Goal: Use online tool/utility: Utilize a website feature to perform a specific function

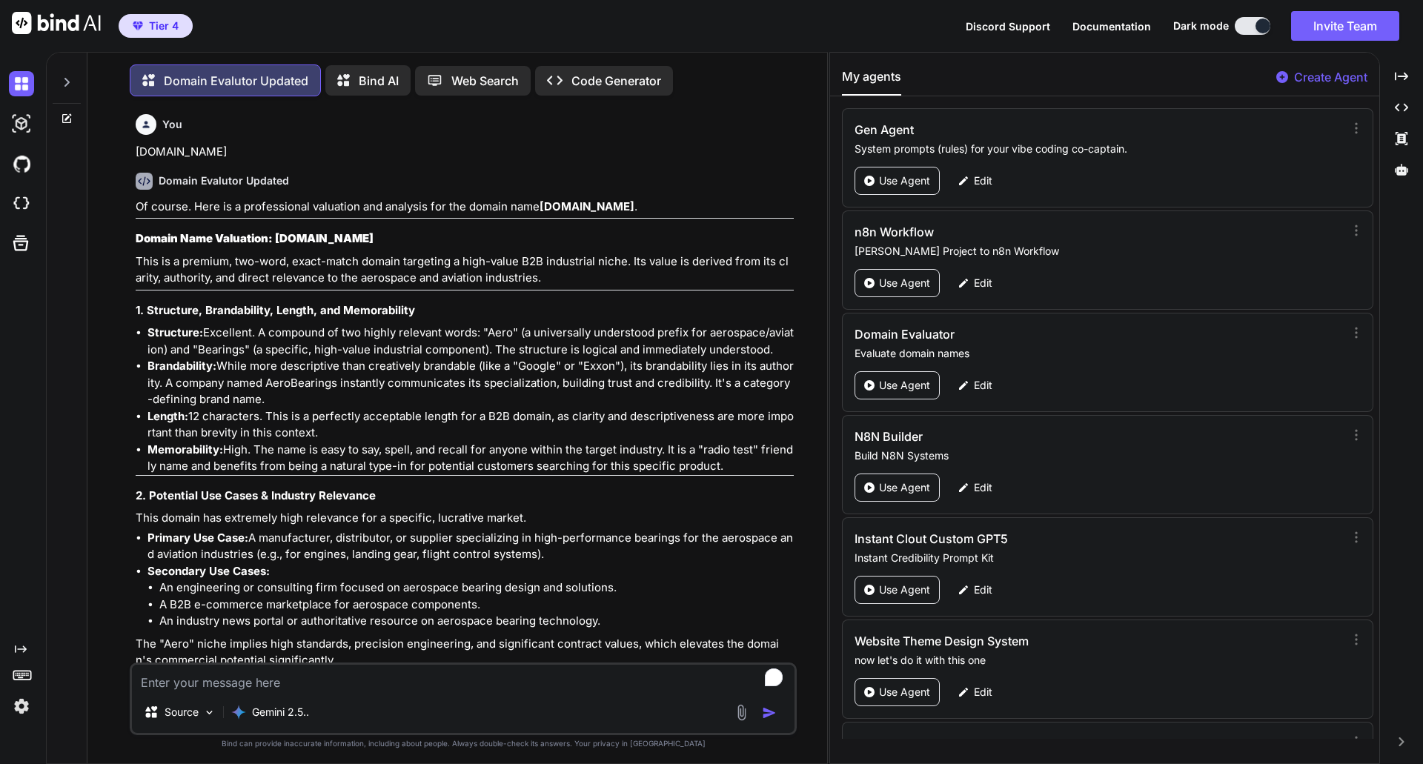
scroll to position [12974, 0]
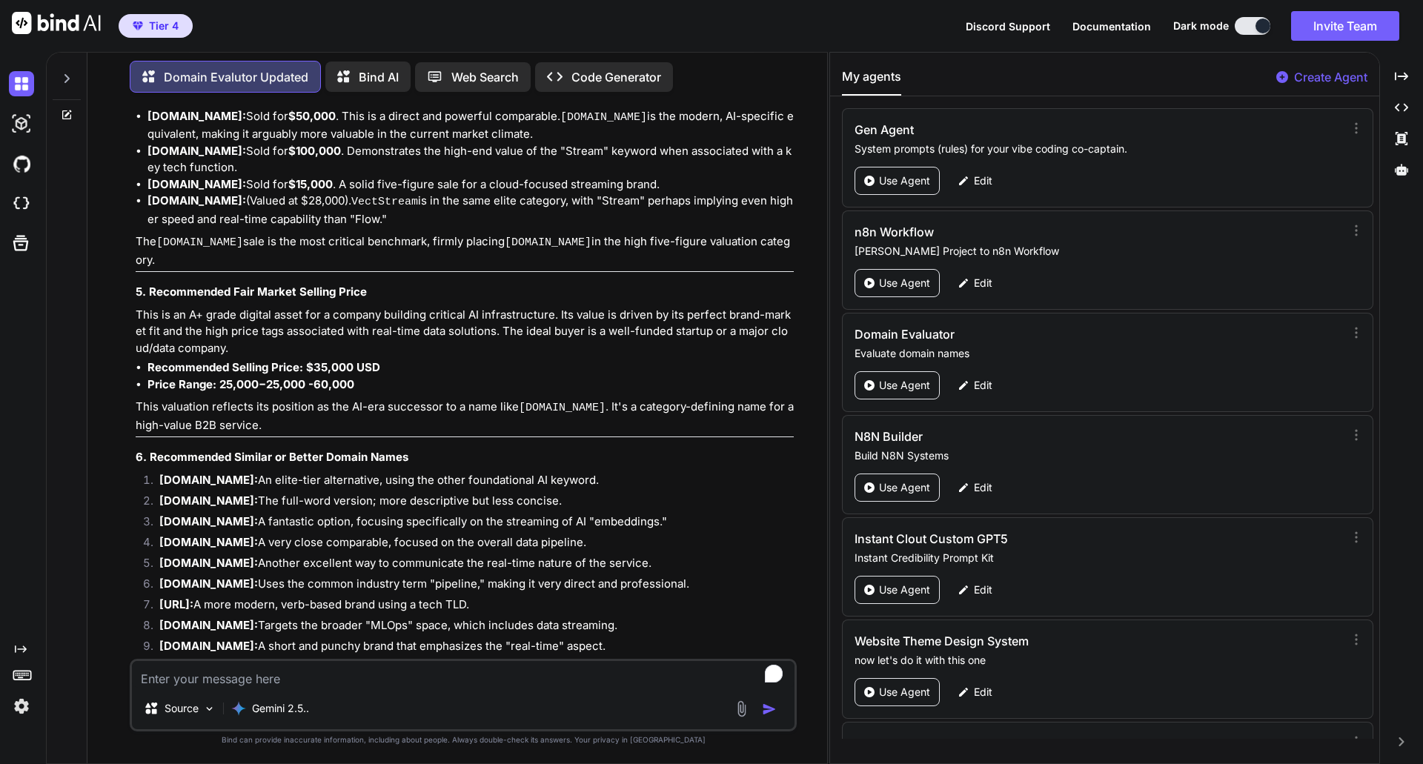
click at [282, 681] on textarea "To enrich screen reader interactions, please activate Accessibility in Grammarl…" at bounding box center [463, 674] width 662 height 27
type textarea "[URL]"
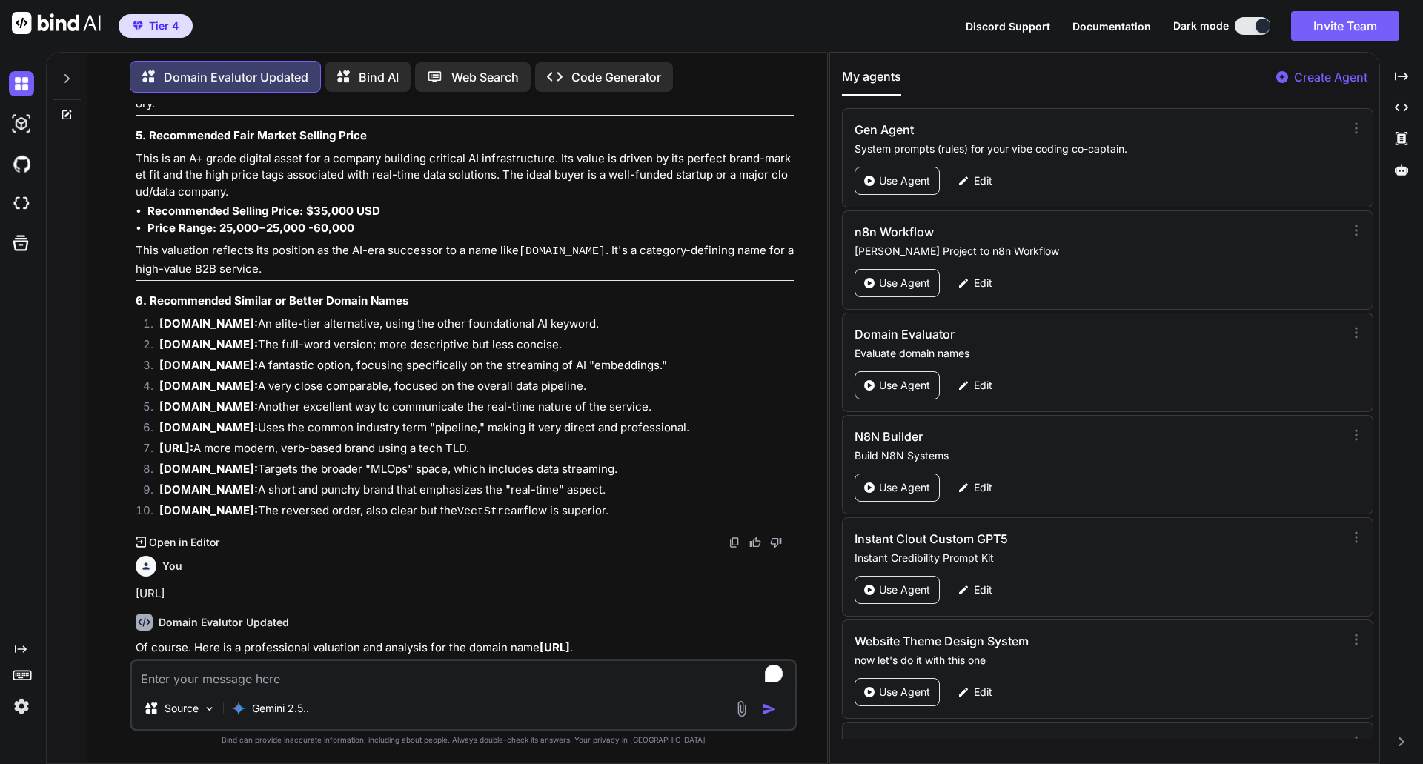
click at [533, 672] on h3 "Domain Name Valuation: [URL]" at bounding box center [465, 680] width 658 height 17
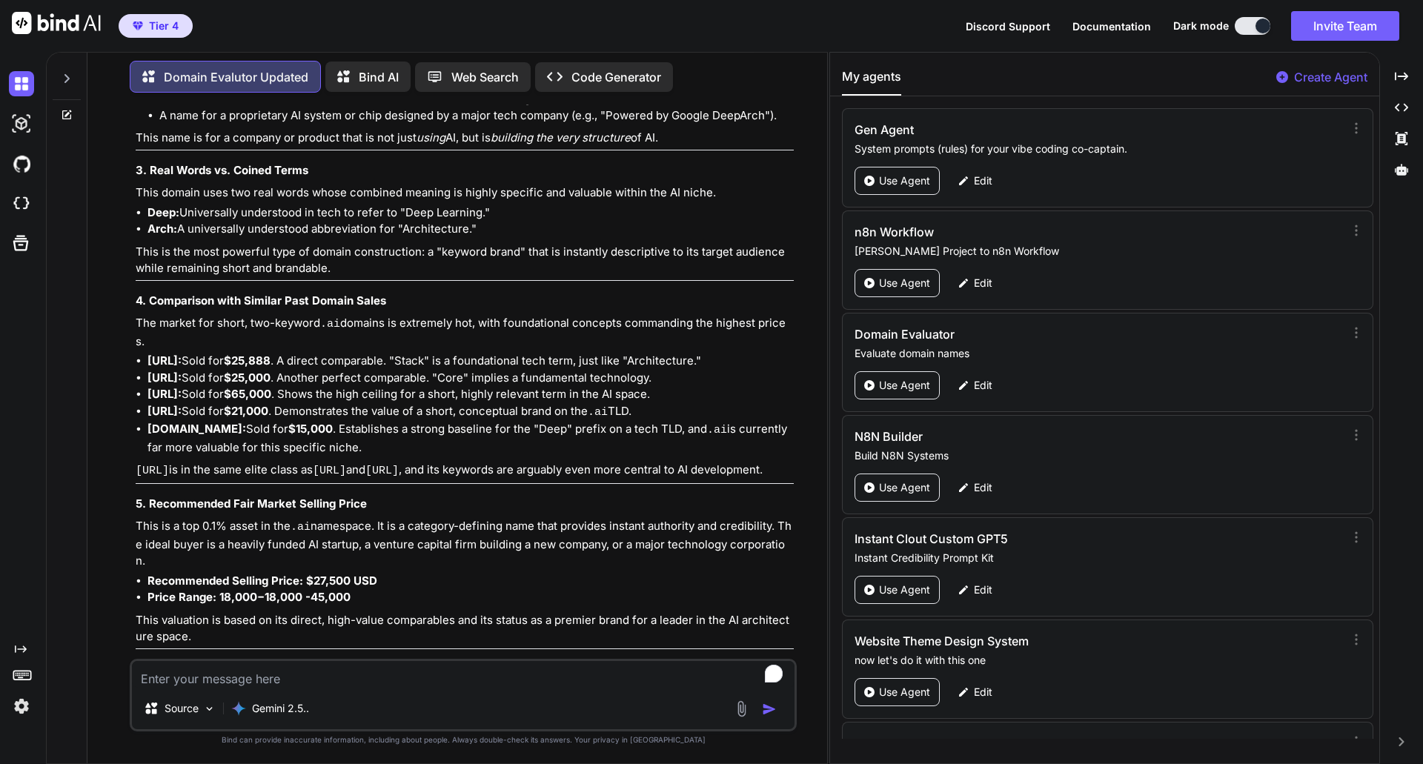
scroll to position [14049, 0]
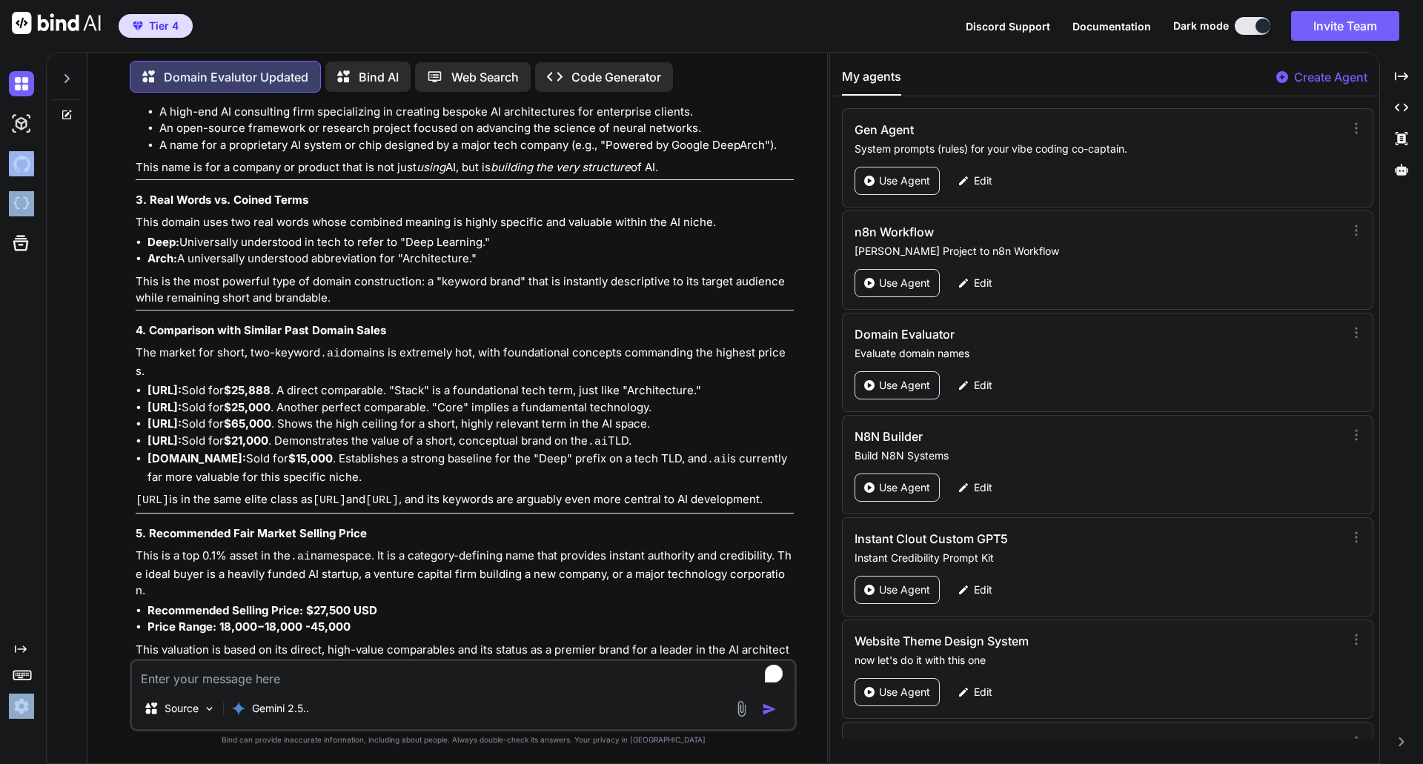
drag, startPoint x: 1, startPoint y: 227, endPoint x: 9, endPoint y: 165, distance: 62.0
click at [9, 165] on div at bounding box center [20, 163] width 40 height 199
click at [182, 679] on textarea "To enrich screen reader interactions, please activate Accessibility in Grammarl…" at bounding box center [463, 674] width 662 height 27
click at [242, 642] on p "This valuation is based on its direct, high-value comparables and its status as…" at bounding box center [465, 658] width 658 height 33
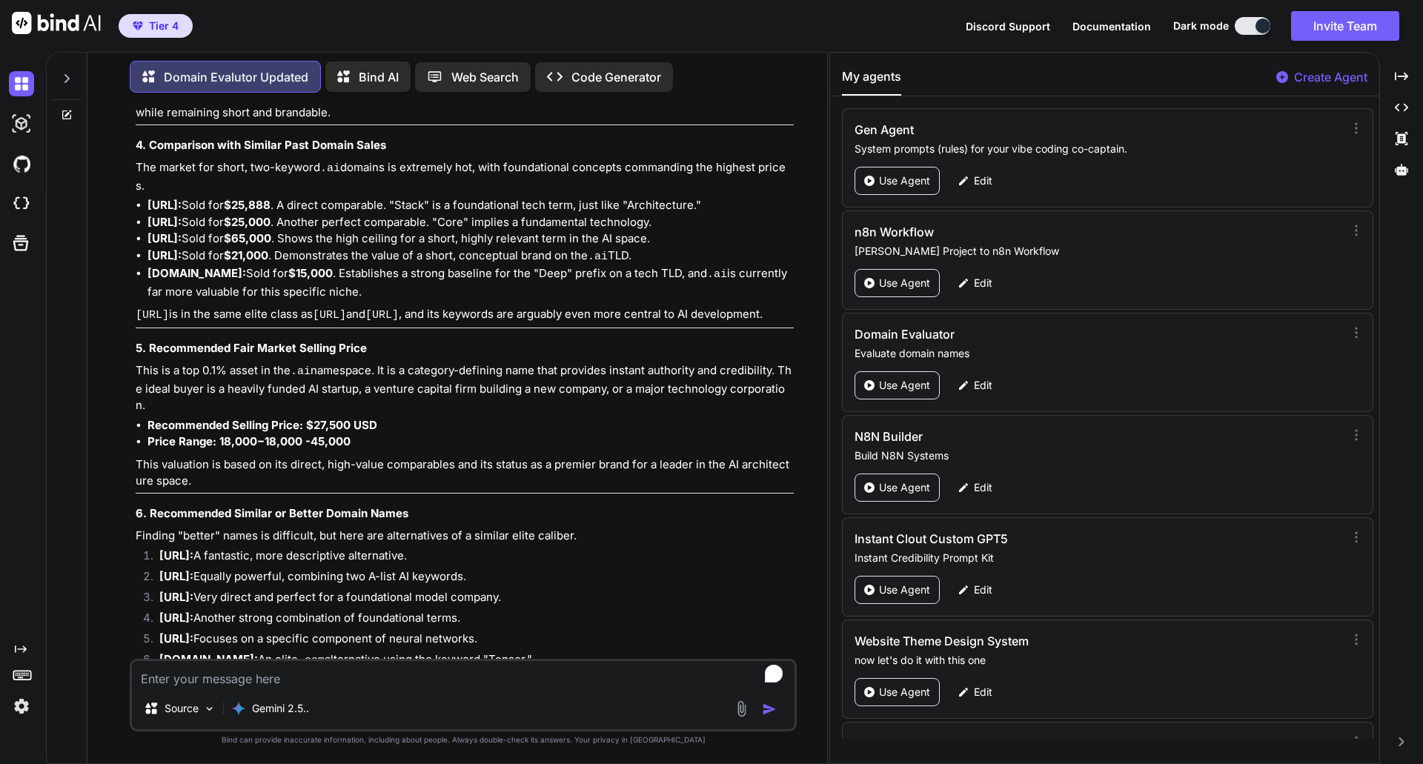
scroll to position [14317, 0]
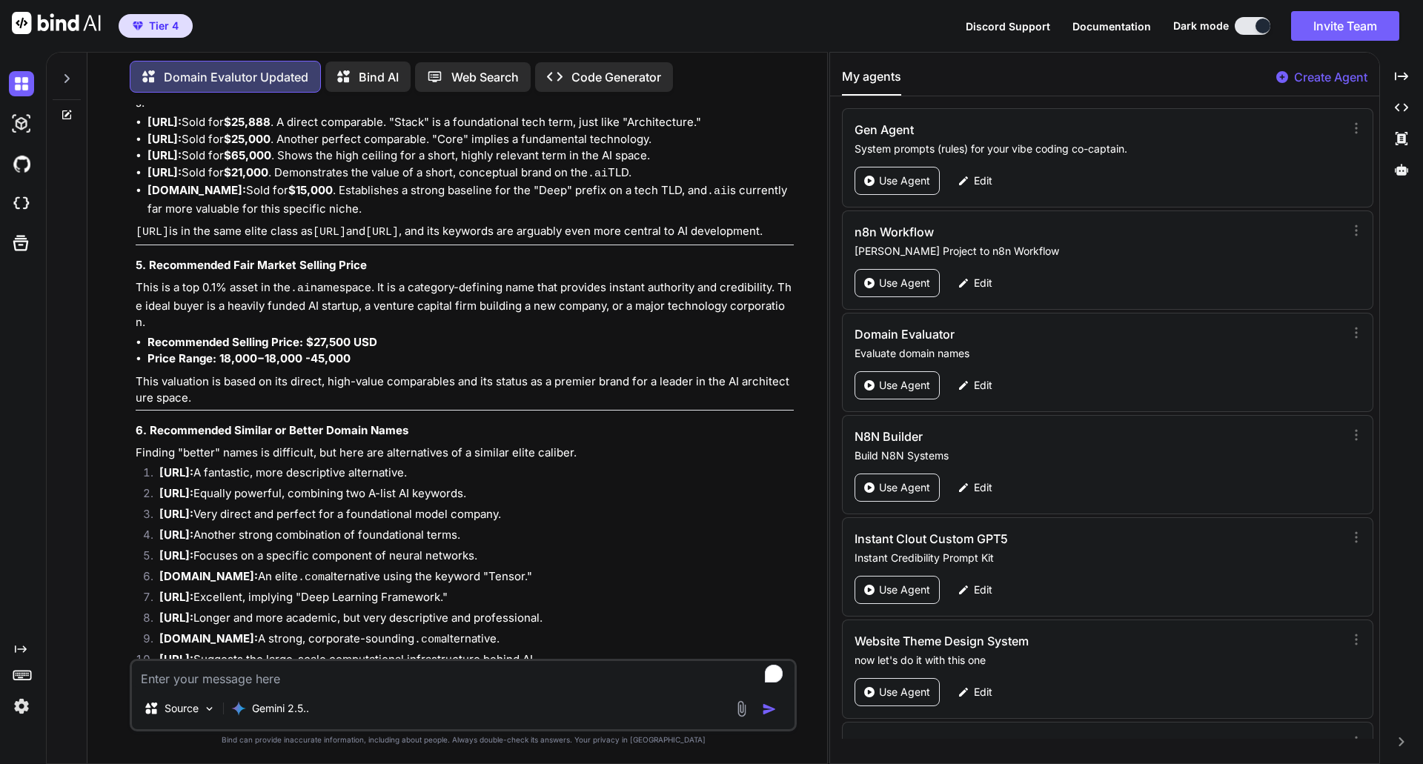
click at [213, 674] on textarea "To enrich screen reader interactions, please activate Accessibility in Grammarl…" at bounding box center [463, 674] width 662 height 27
type textarea "[DOMAIN_NAME]"
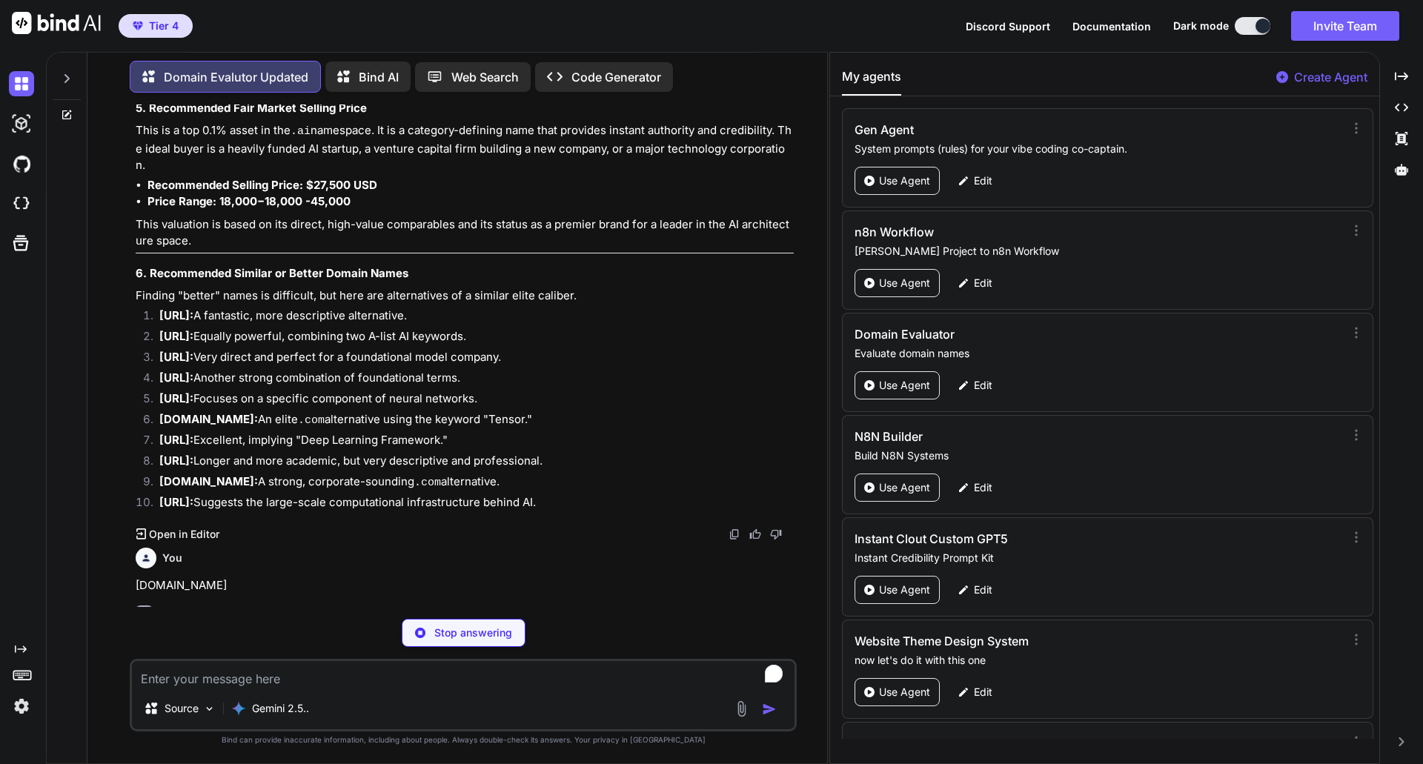
scroll to position [14474, 0]
click at [362, 631] on p "Of course. Here is a professional valuation and analysis for the domain name [D…" at bounding box center [465, 639] width 658 height 17
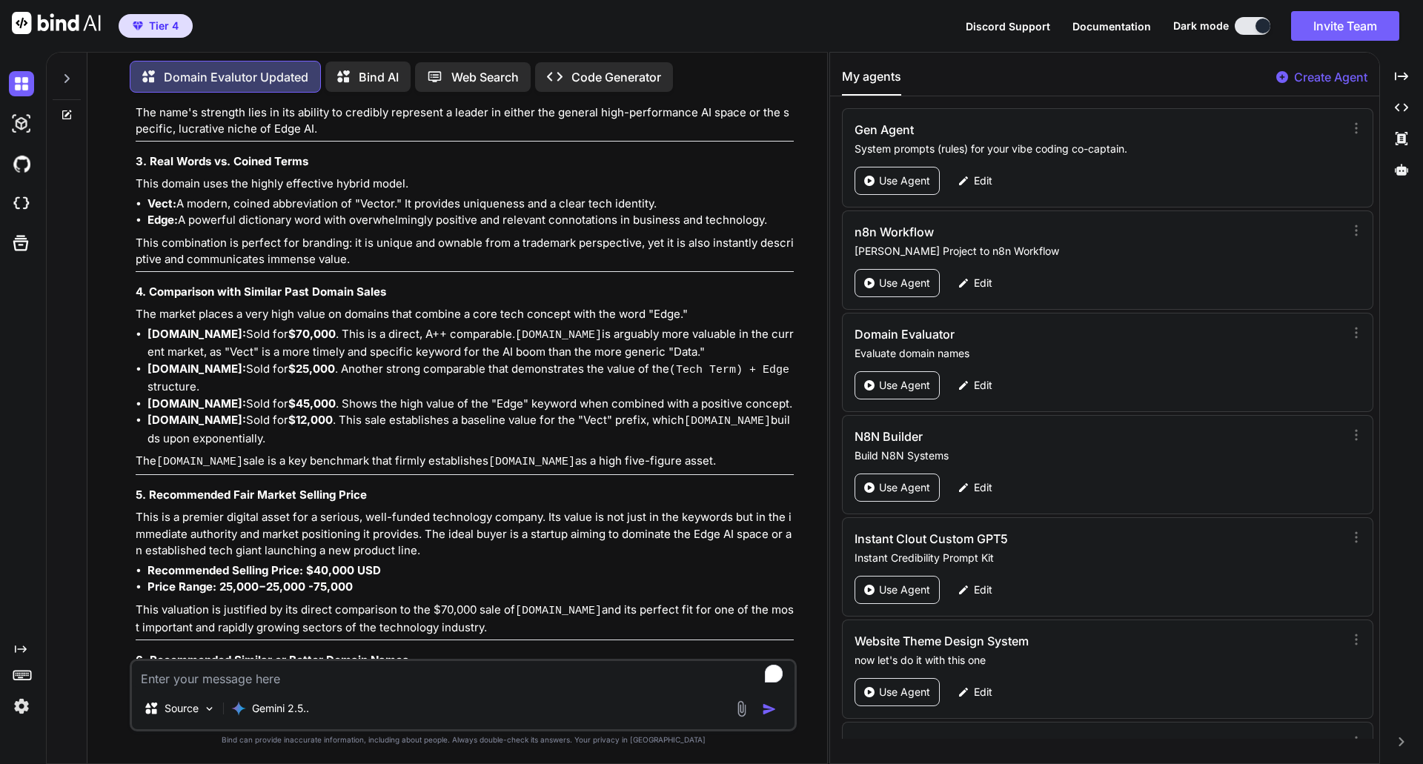
scroll to position [15512, 0]
click at [448, 650] on h4 "6. Recommended Similar or Better Domain Names" at bounding box center [465, 658] width 658 height 17
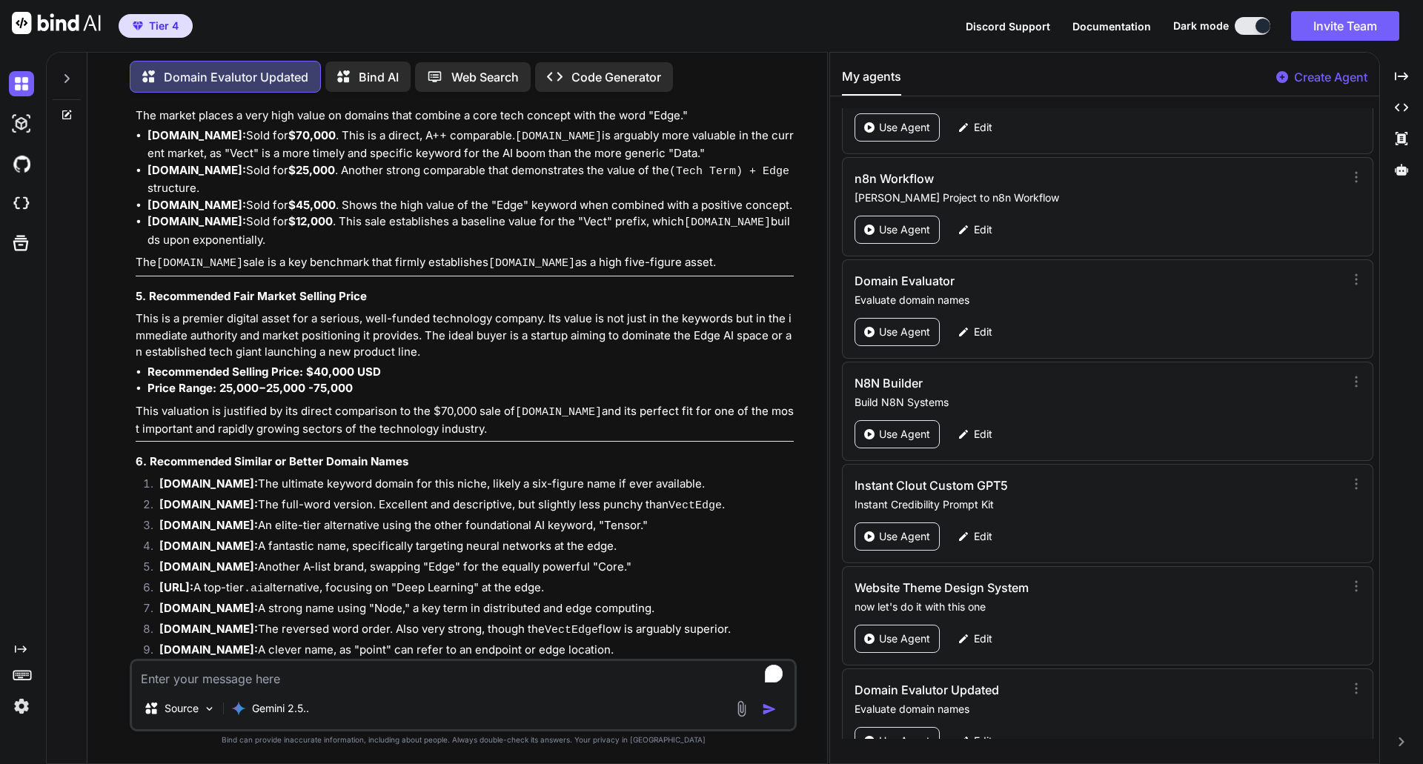
scroll to position [0, 0]
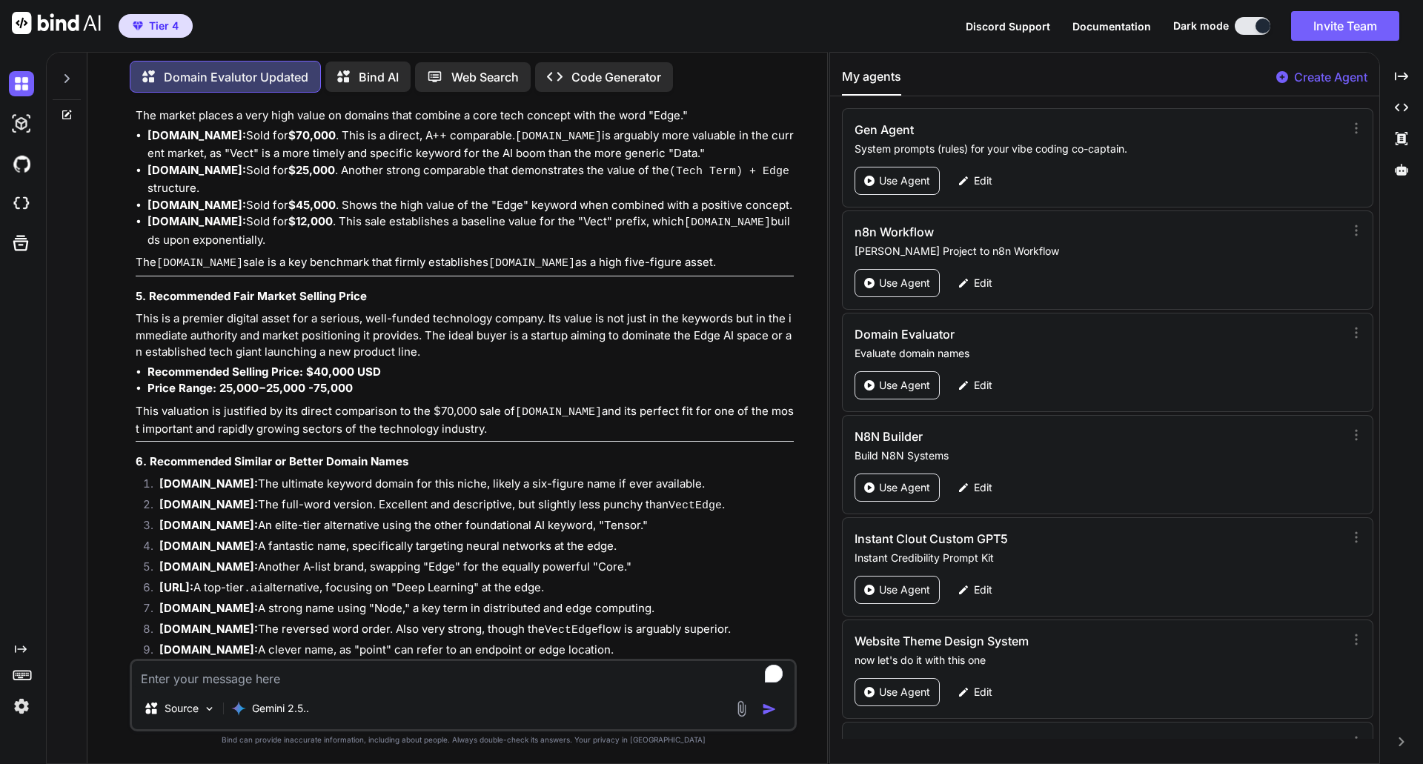
click at [1384, 433] on div "Domain Evalutor Updated Bind AI Web Search Created with Pixso. Code Generator Y…" at bounding box center [734, 408] width 1377 height 712
click at [617, 517] on li "[DOMAIN_NAME]: An elite-tier alternative using the other foundational AI keywor…" at bounding box center [470, 527] width 646 height 21
click at [213, 675] on textarea "To enrich screen reader interactions, please activate Accessibility in Grammarl…" at bounding box center [463, 674] width 662 height 27
type textarea "[DOMAIN_NAME]"
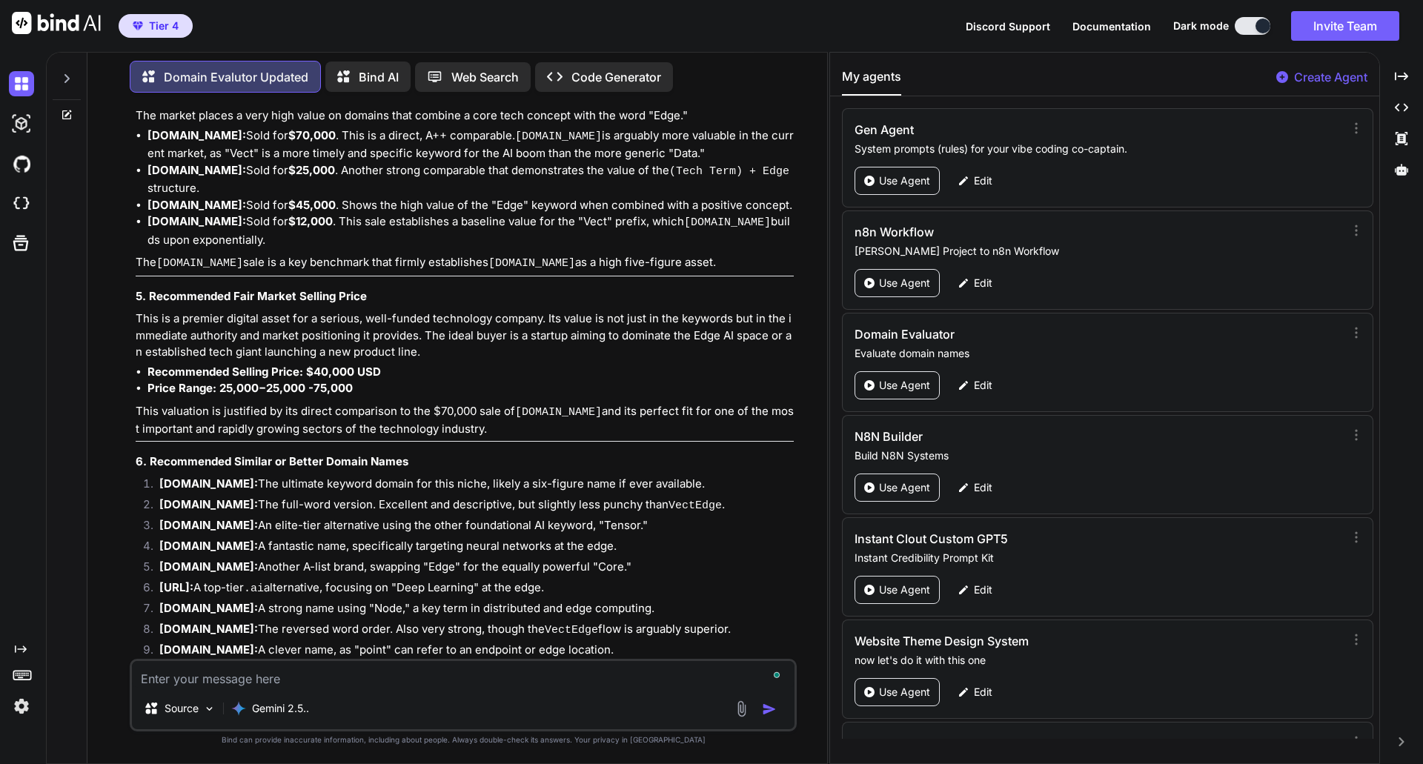
scroll to position [15865, 0]
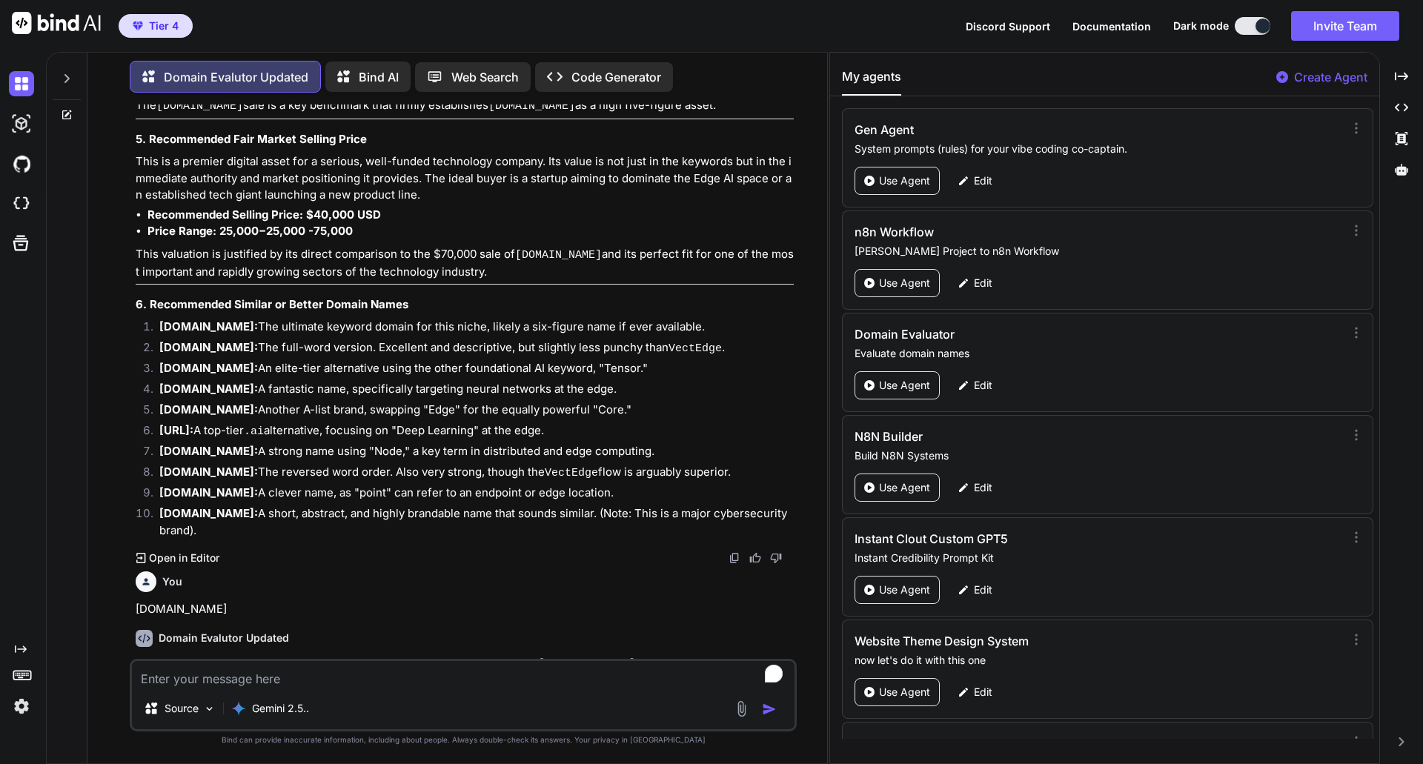
click at [263, 679] on textarea "To enrich screen reader interactions, please activate Accessibility in Grammarl…" at bounding box center [463, 674] width 662 height 27
type textarea "[DOMAIN_NAME]"
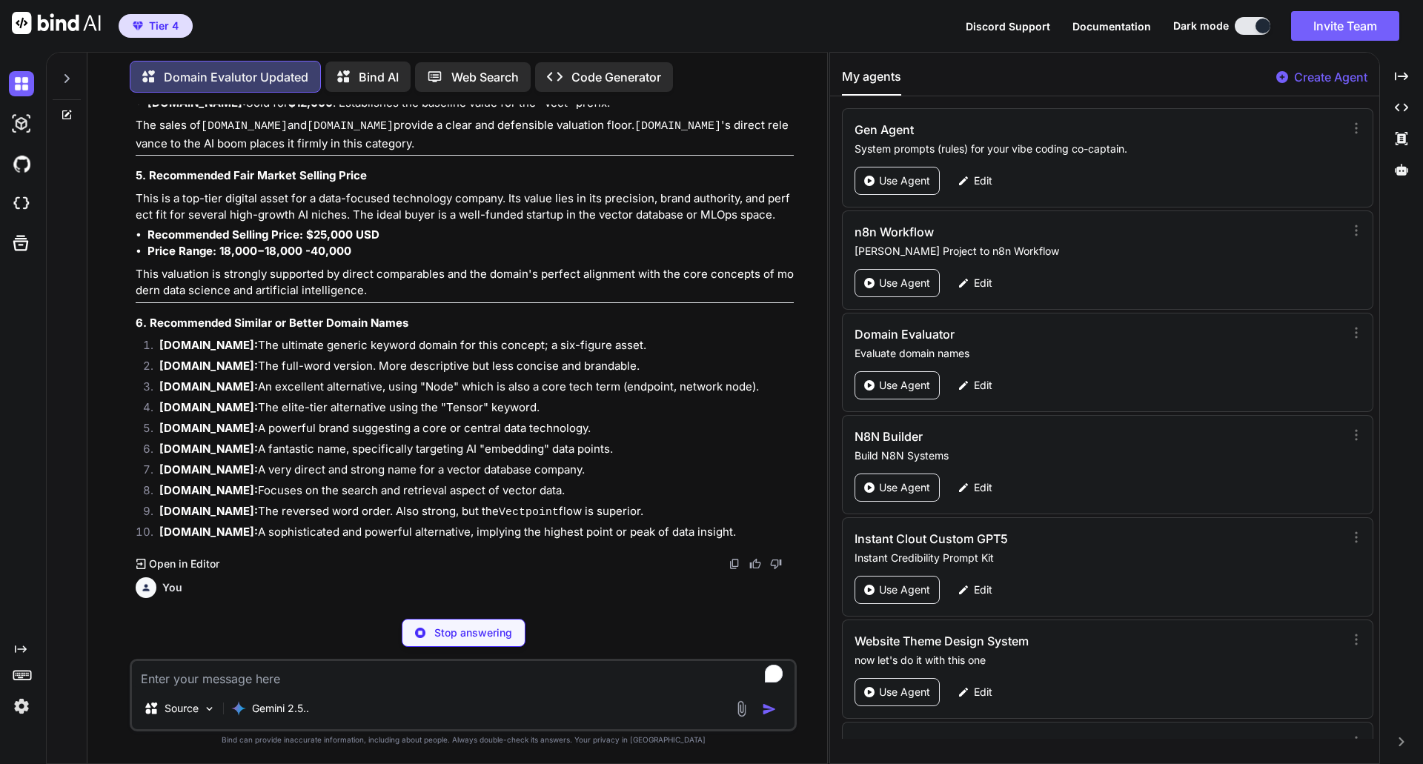
scroll to position [17285, 0]
click at [467, 716] on p "This is a category-defining, A++ grade domain name that perfectly describes the…" at bounding box center [465, 741] width 658 height 50
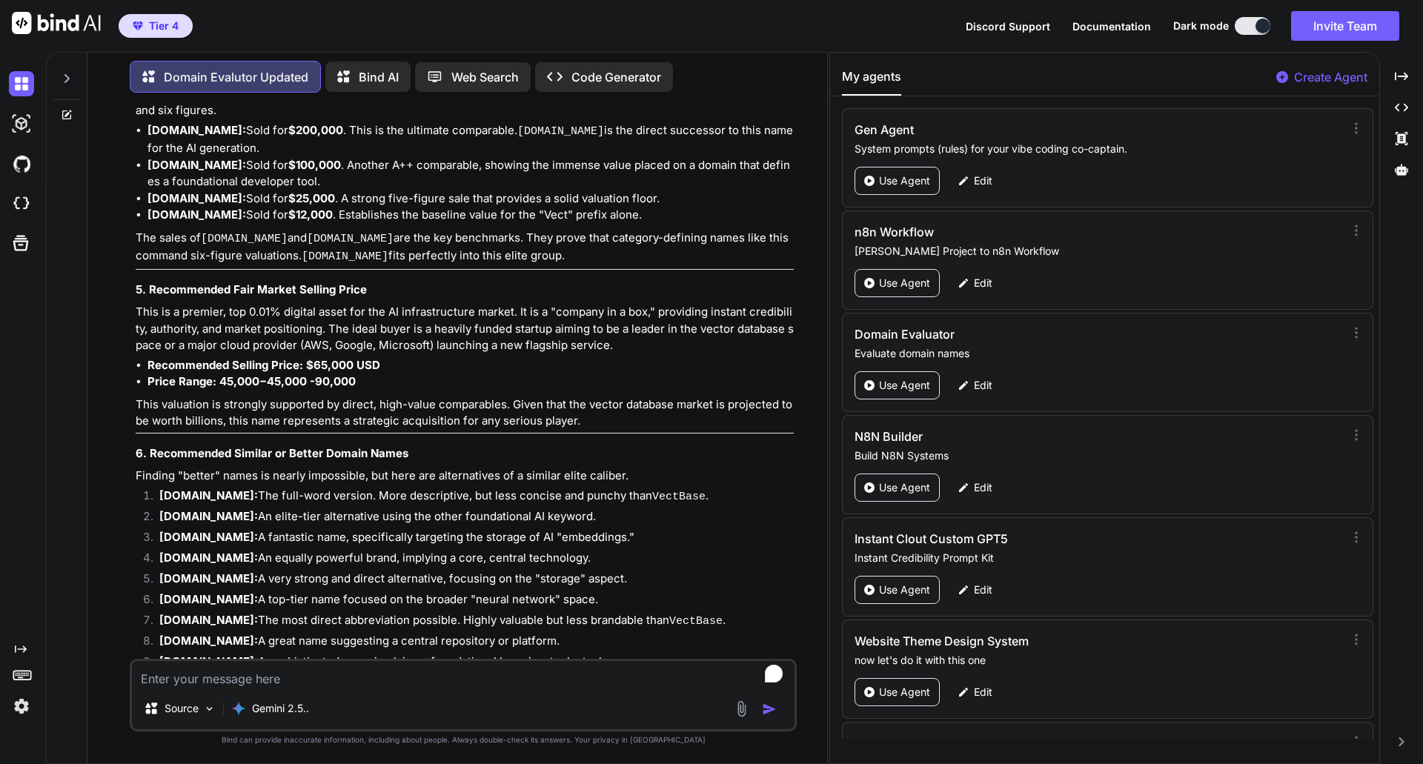
scroll to position [18521, 0]
click at [184, 684] on textarea "To enrich screen reader interactions, please activate Accessibility in Grammarl…" at bounding box center [463, 674] width 662 height 27
paste textarea "[DOMAIN_NAME]"
type textarea "[DOMAIN_NAME]"
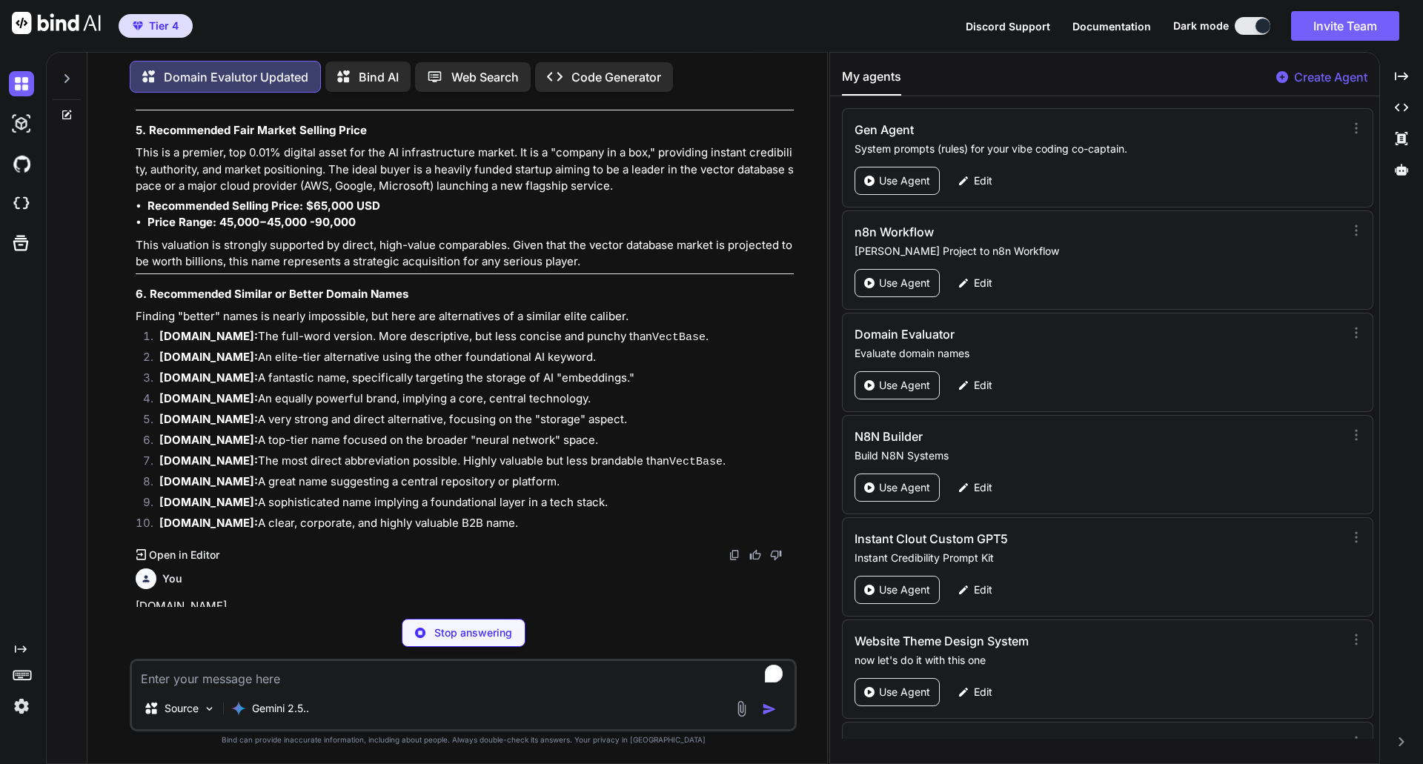
scroll to position [18678, 0]
click at [591, 653] on strong "[DOMAIN_NAME]" at bounding box center [586, 660] width 95 height 14
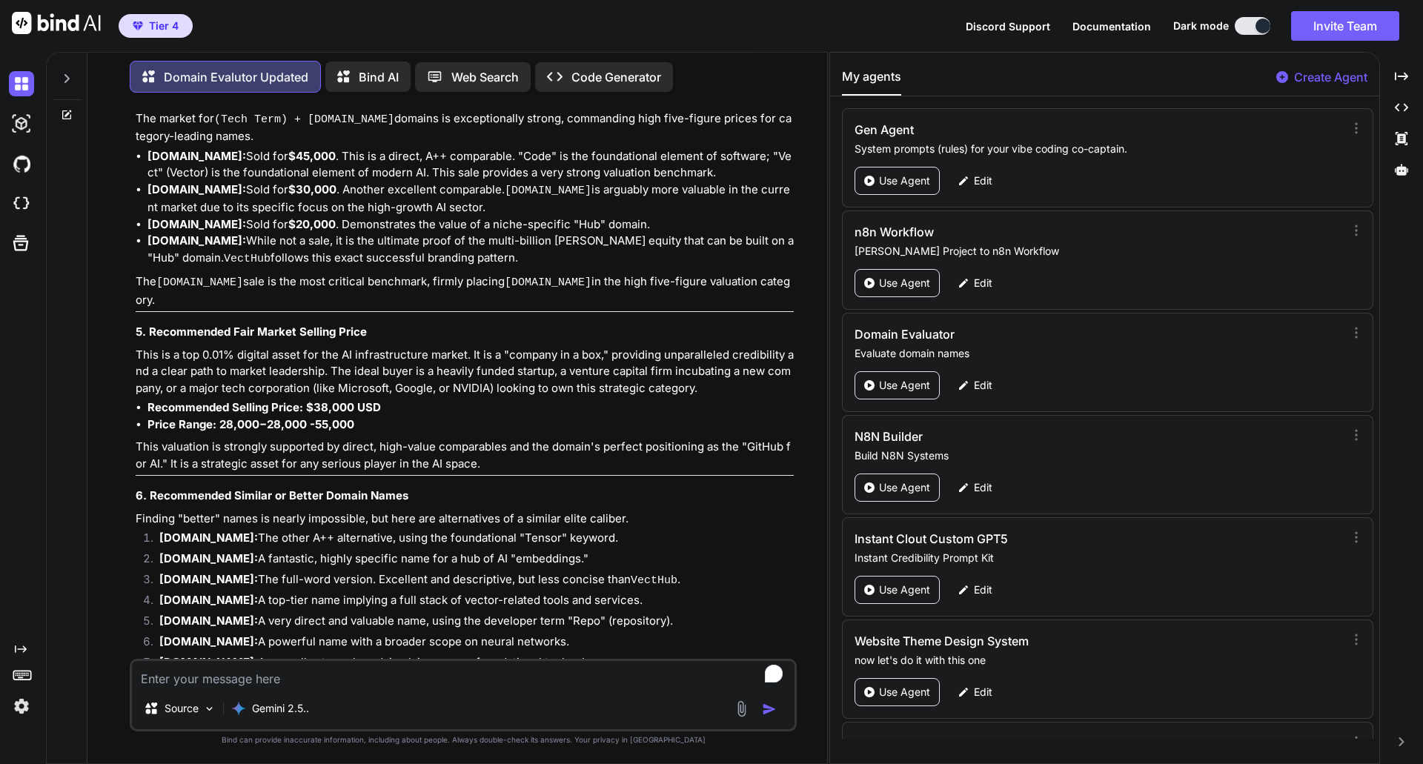
scroll to position [19915, 0]
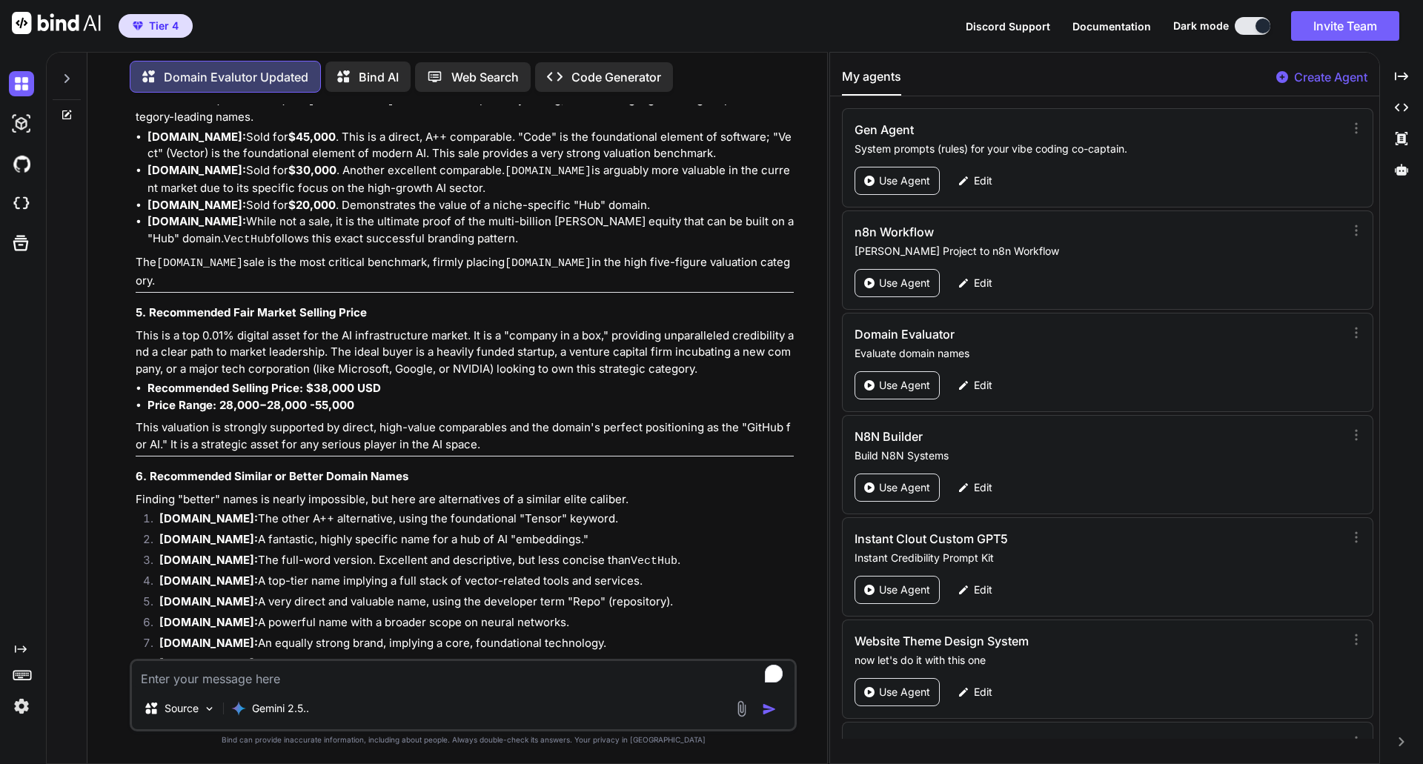
click at [201, 672] on textarea "To enrich screen reader interactions, please activate Accessibility in Grammarl…" at bounding box center [463, 674] width 662 height 27
paste textarea "[DOMAIN_NAME]"
click at [743, 635] on li "[DOMAIN_NAME]: An equally strong brand, implying a core, foundational technolog…" at bounding box center [470, 645] width 646 height 21
click at [190, 679] on textarea "[DOMAIN_NAME]" at bounding box center [463, 674] width 662 height 27
type textarea "[DOMAIN_NAME]"
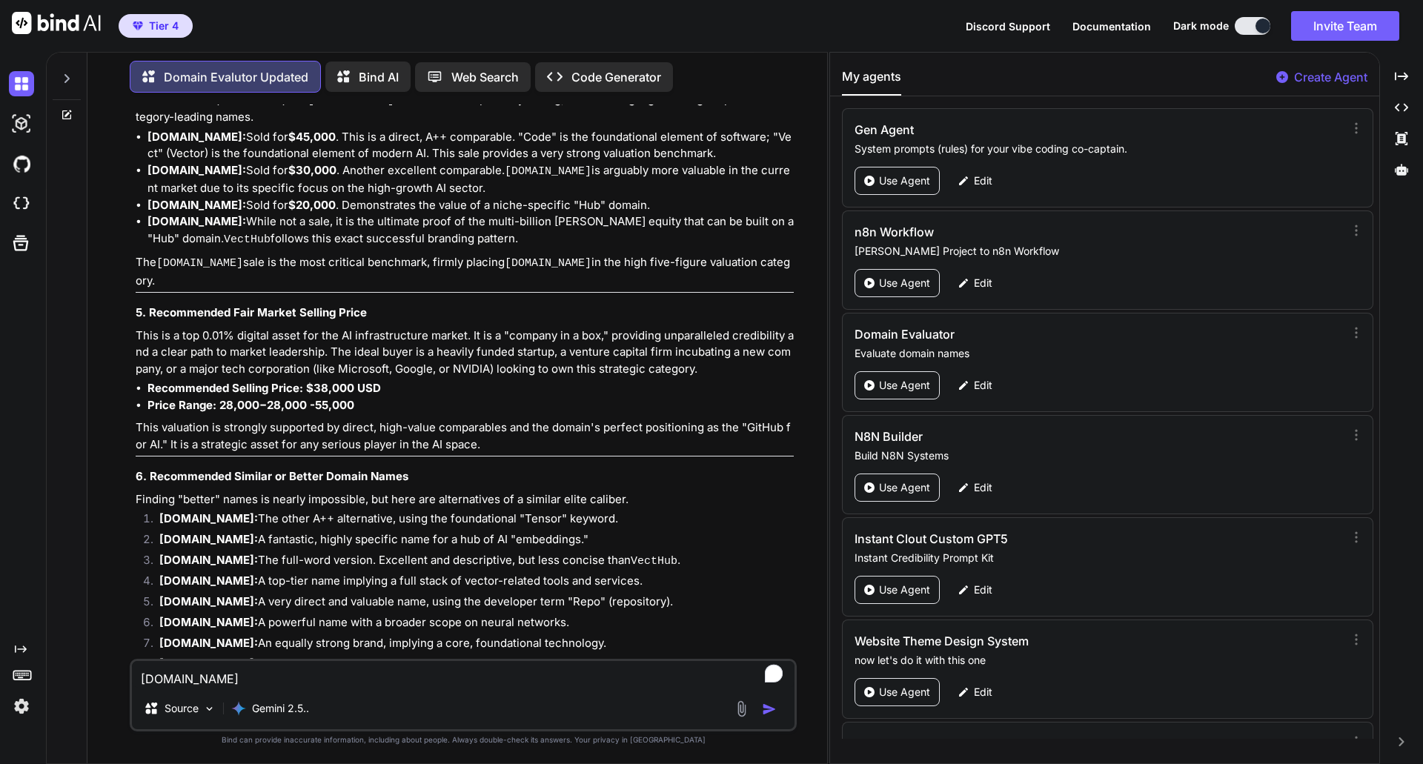
click at [769, 708] on img "button" at bounding box center [769, 709] width 15 height 15
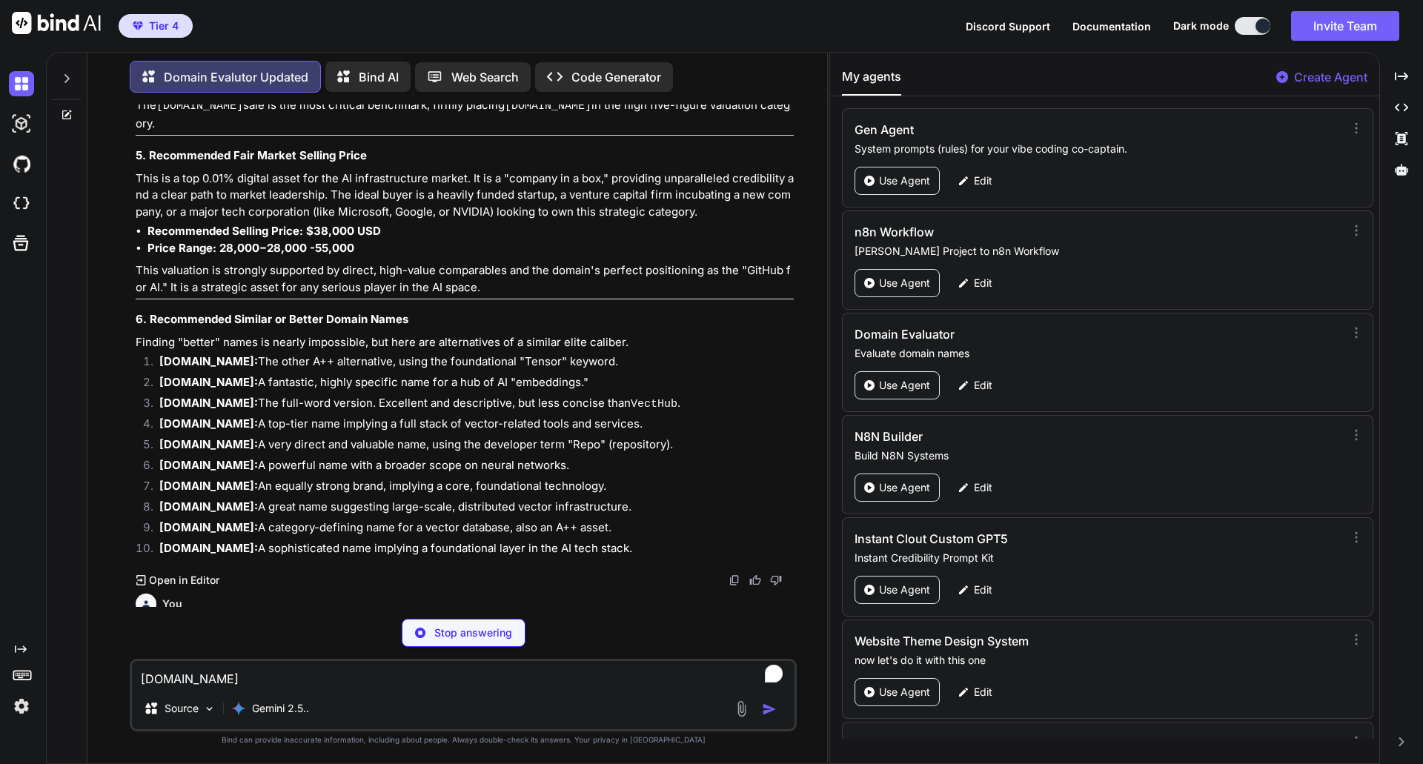
scroll to position [20072, 0]
click at [578, 679] on strong "[DOMAIN_NAME]" at bounding box center [586, 686] width 95 height 14
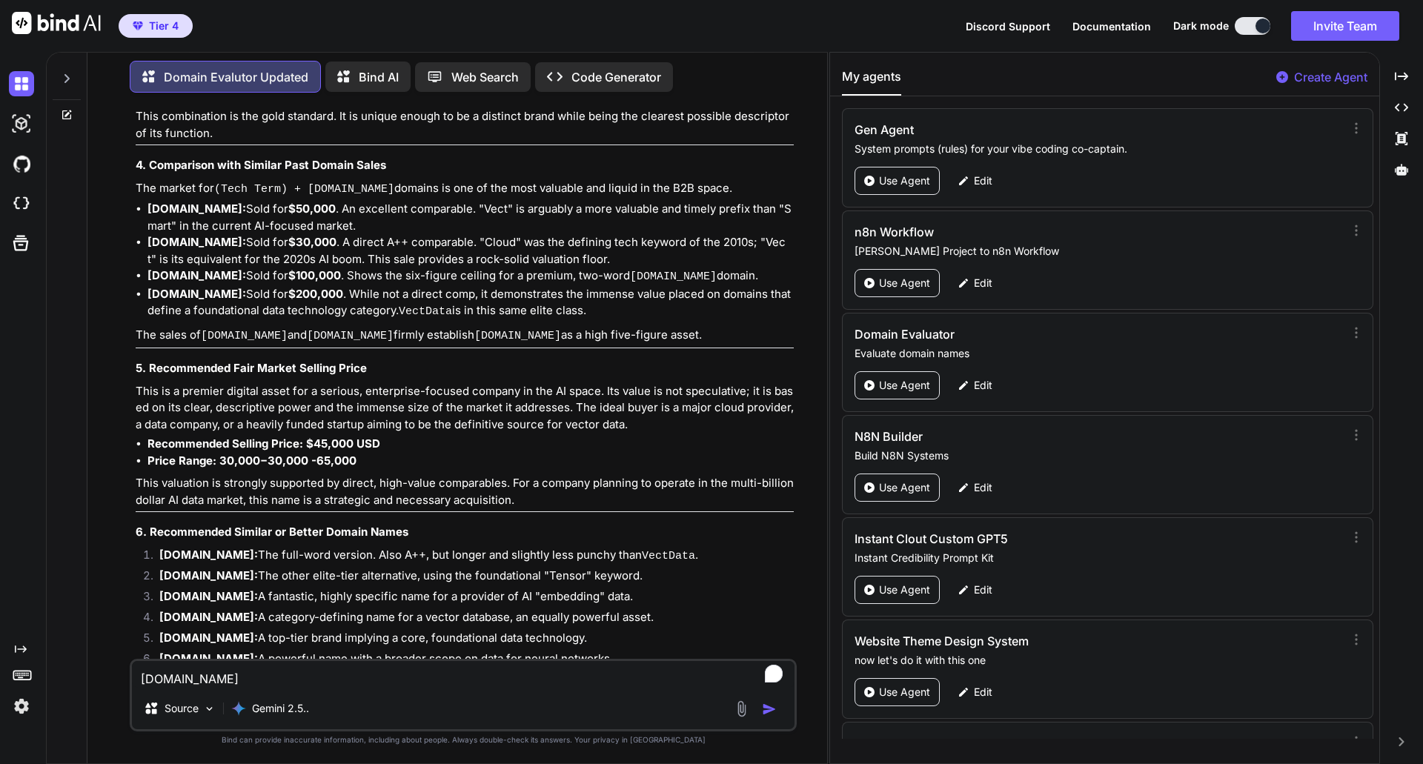
scroll to position [21256, 0]
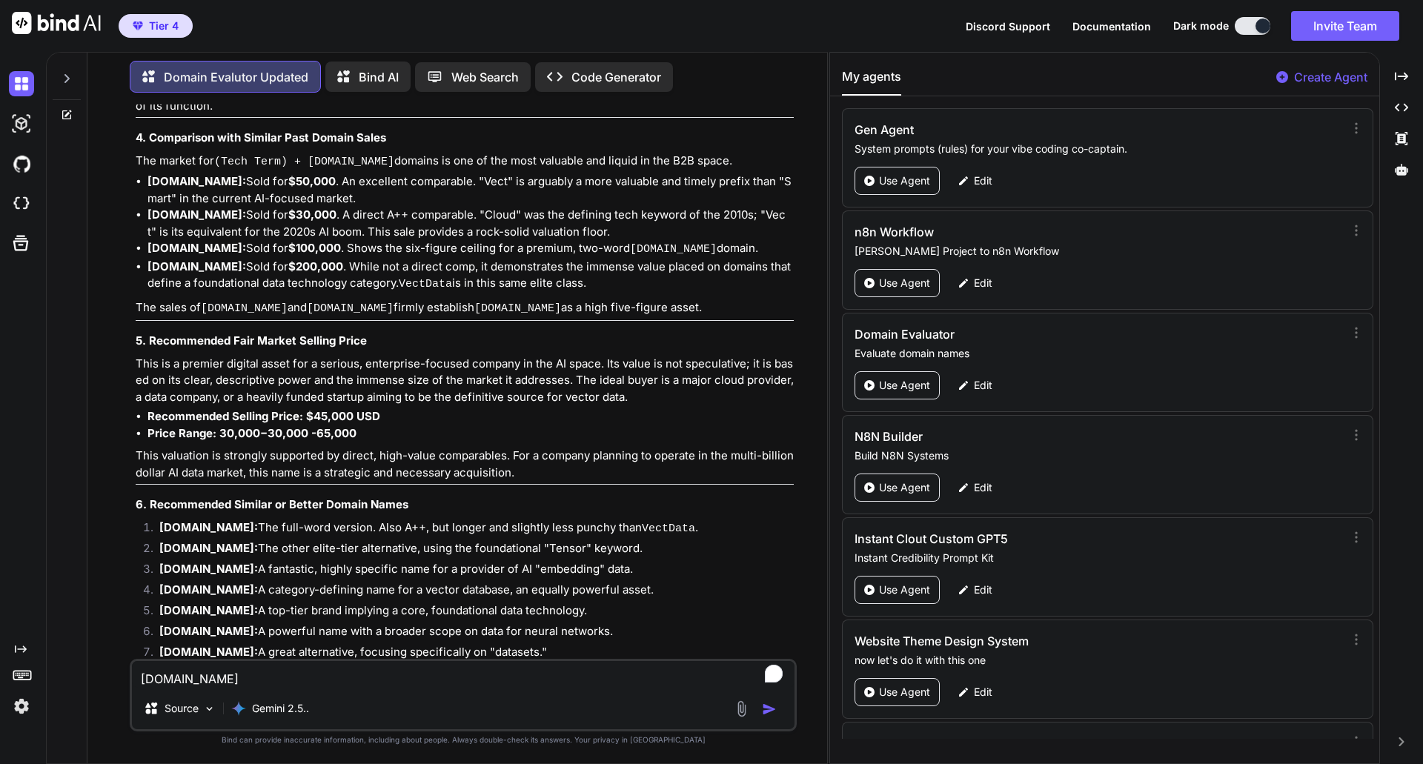
click at [254, 673] on textarea "[DOMAIN_NAME]" at bounding box center [463, 674] width 662 height 27
paste textarea "vectpod"
click at [150, 676] on textarea "vectPod" at bounding box center [463, 674] width 662 height 27
click at [204, 685] on textarea "VectPod" at bounding box center [463, 674] width 662 height 27
click at [311, 682] on textarea "[DOMAIN_NAME]" at bounding box center [463, 674] width 662 height 27
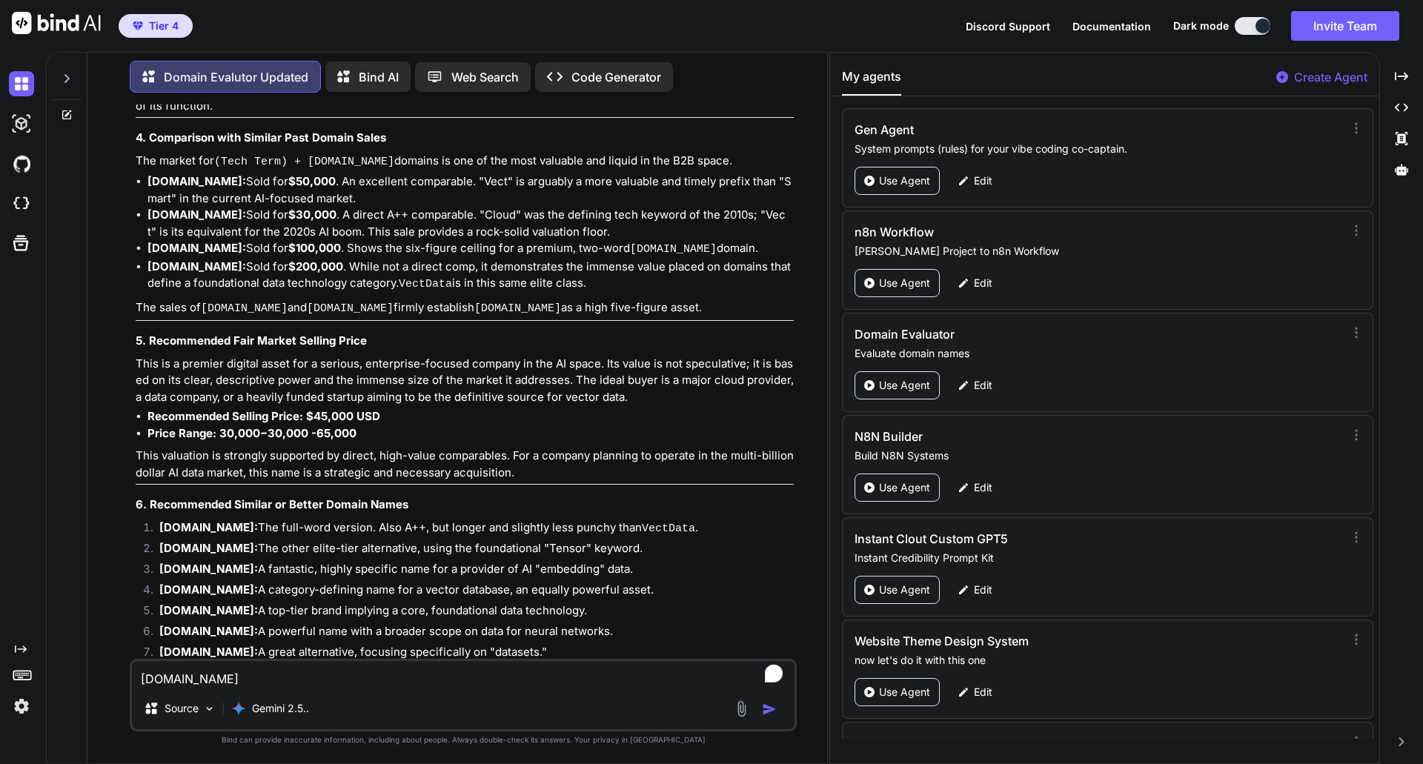
type textarea "[DOMAIN_NAME]"
click at [769, 714] on img "button" at bounding box center [769, 709] width 15 height 15
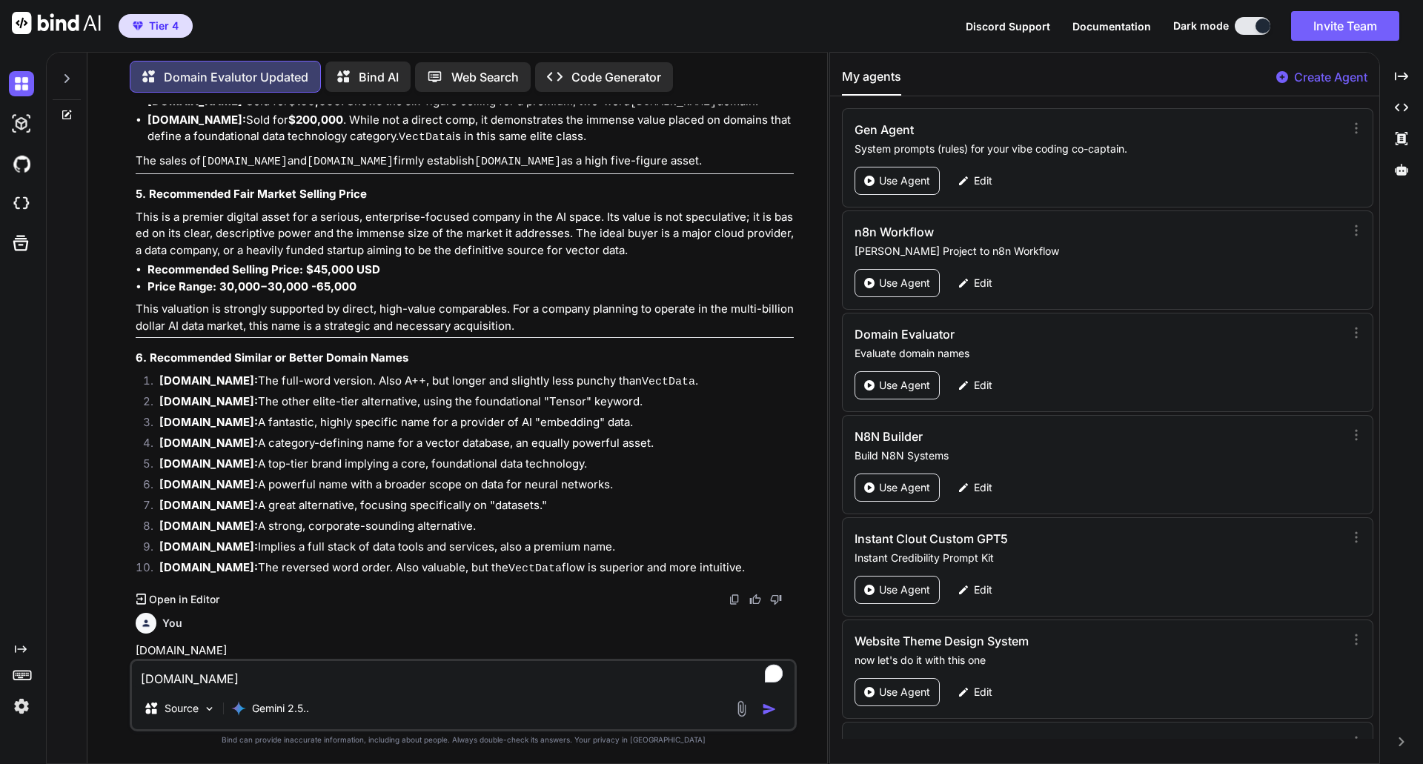
scroll to position [21412, 0]
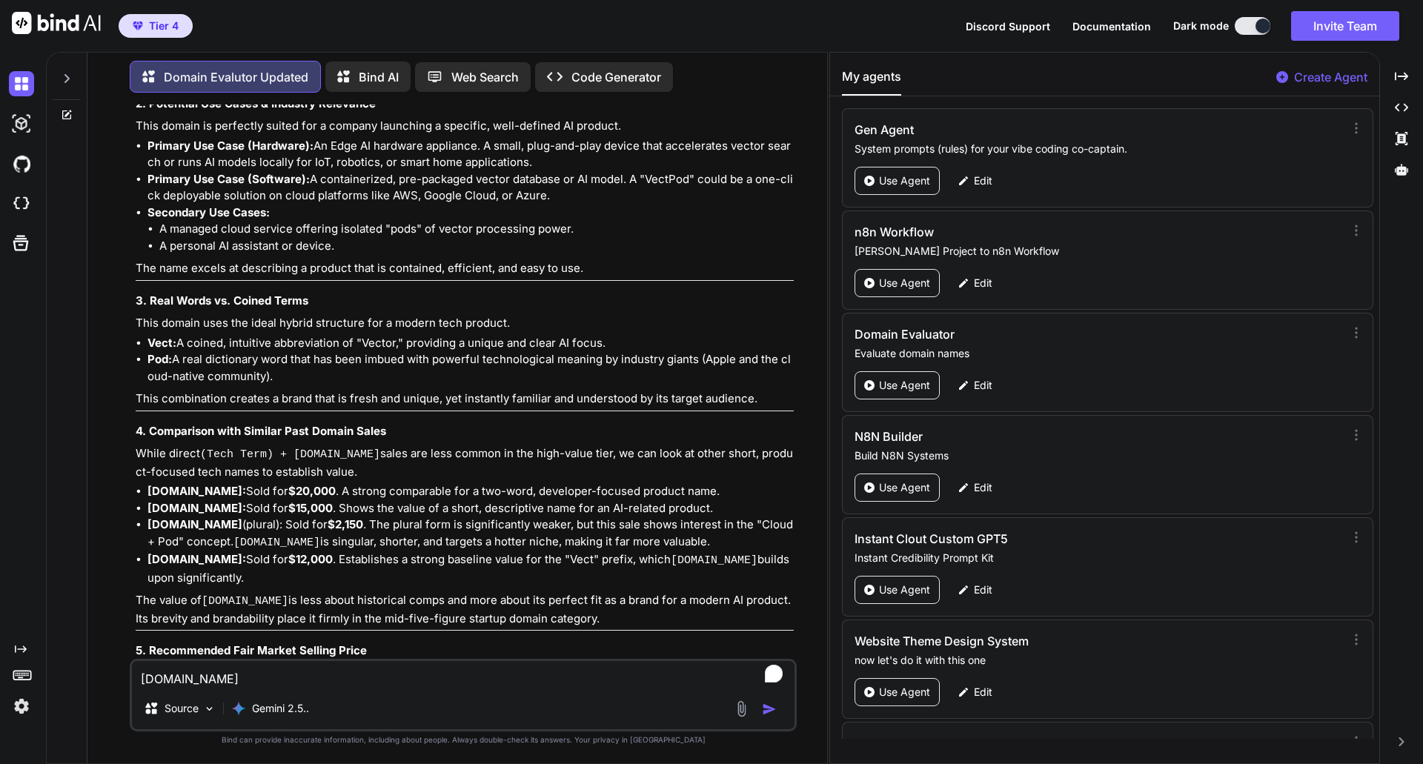
scroll to position [22390, 0]
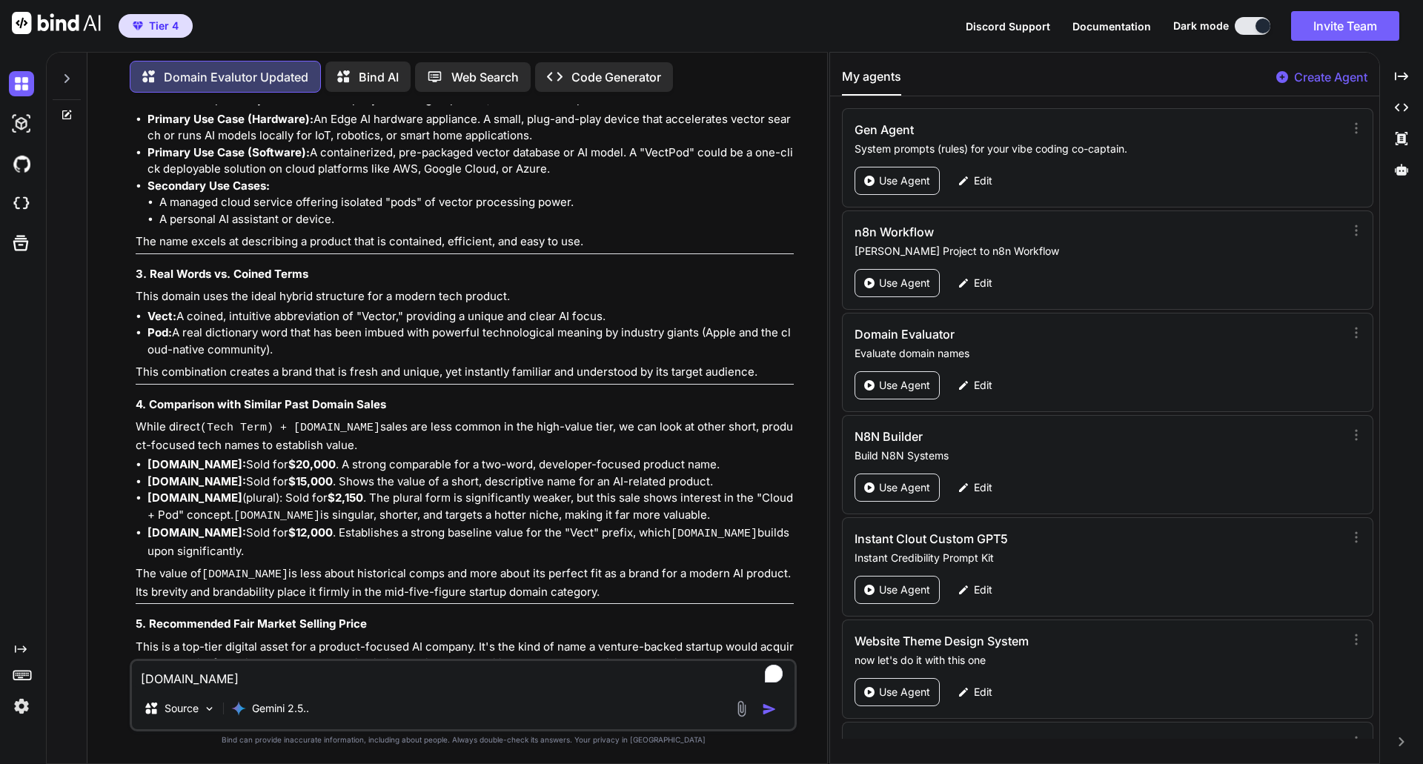
click at [176, 685] on textarea "[DOMAIN_NAME]" at bounding box center [463, 674] width 662 height 27
paste textarea "[DOMAIN_NAME]"
click at [184, 680] on textarea "[DOMAIN_NAME]" at bounding box center [463, 674] width 662 height 27
type textarea "[DOMAIN_NAME]"
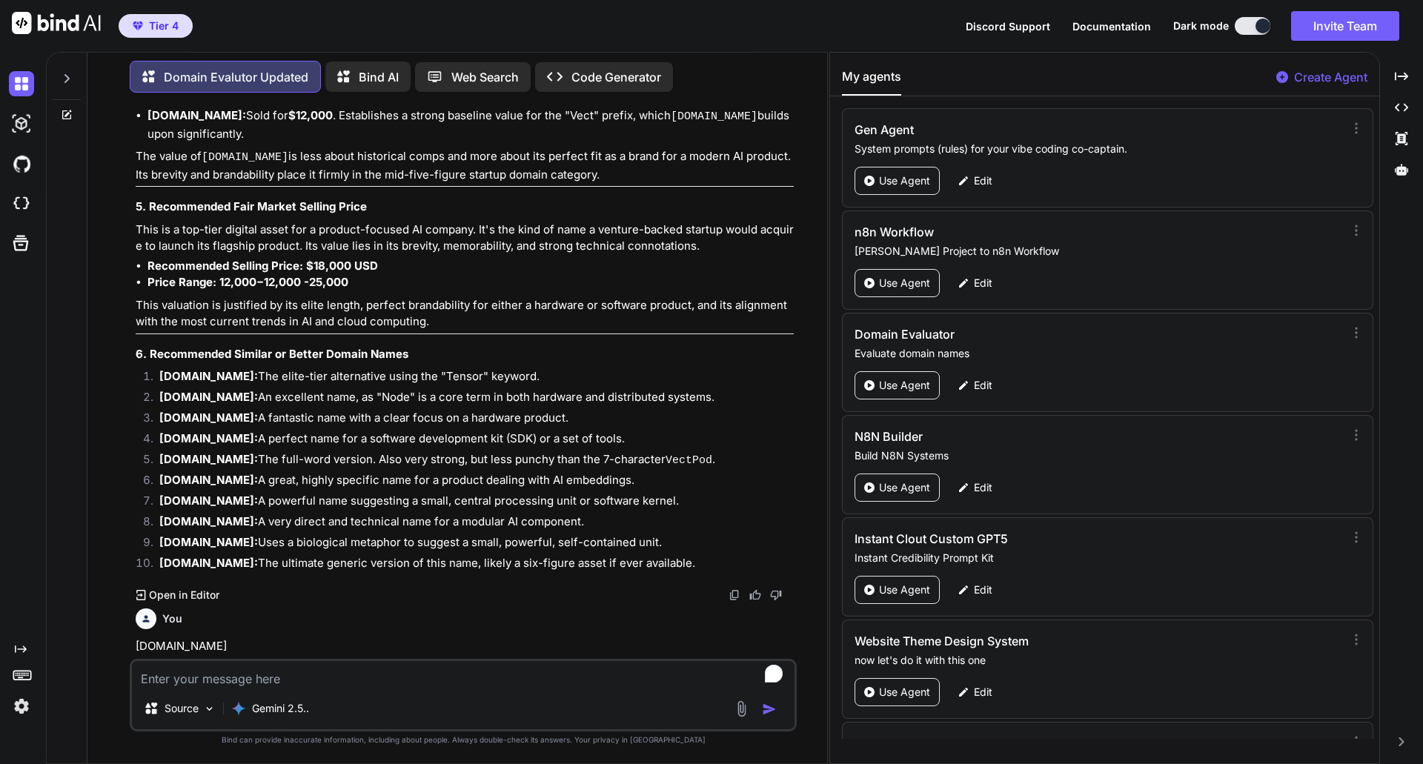
scroll to position [22807, 0]
click at [399, 748] on p "This is an A++ grade domain name that is dynamic, action-oriented, and perfectl…" at bounding box center [465, 773] width 658 height 50
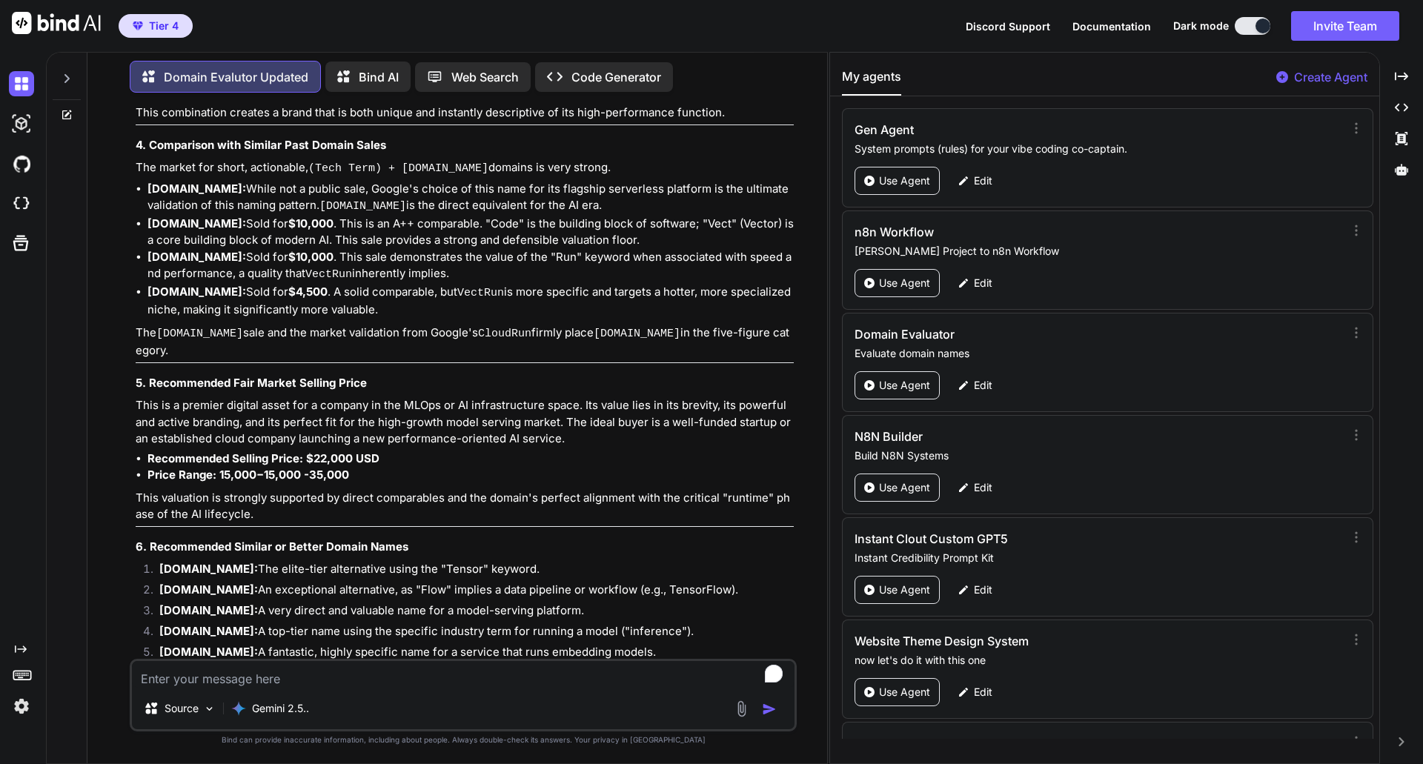
scroll to position [24033, 0]
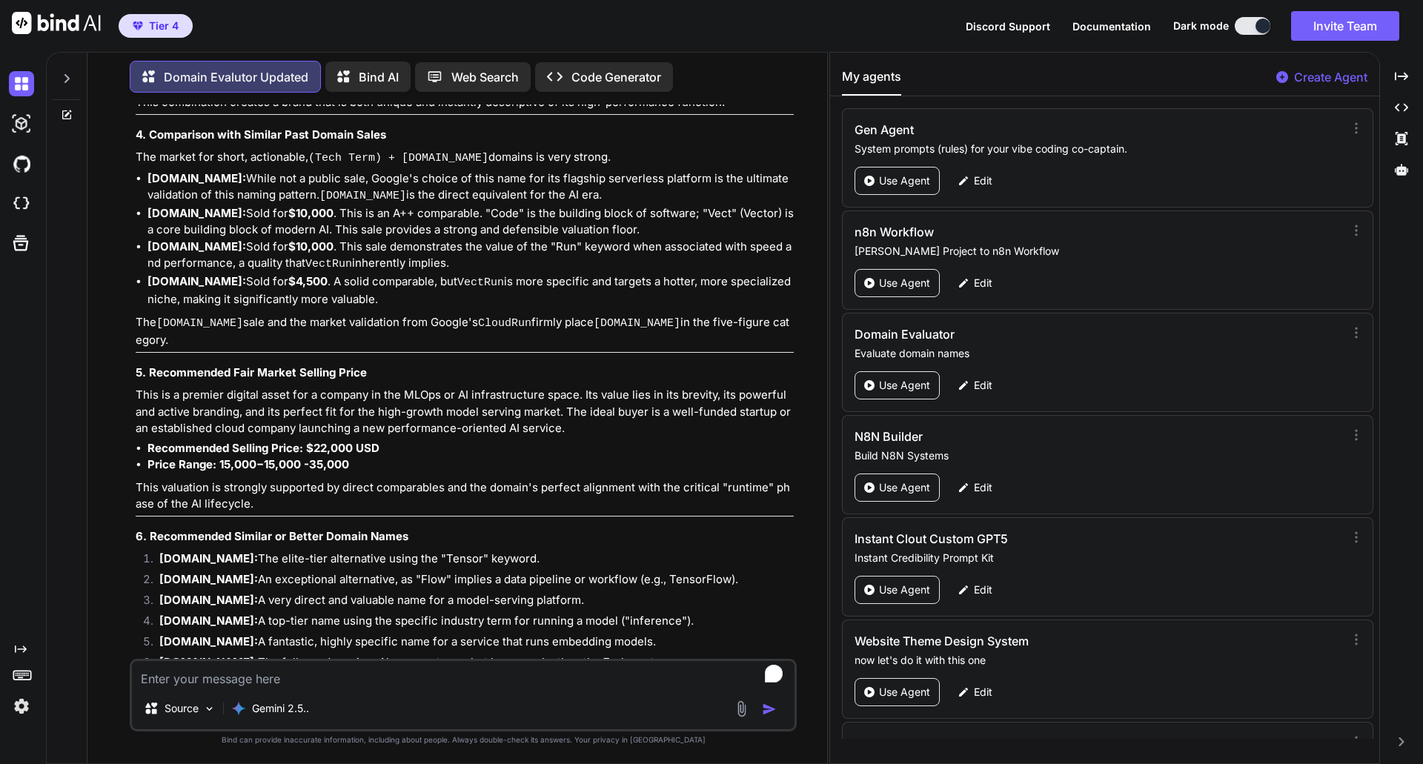
click at [156, 679] on textarea "To enrich screen reader interactions, please activate Accessibility in Grammarl…" at bounding box center [463, 674] width 662 height 27
paste textarea "[DOMAIN_NAME]"
click at [186, 679] on textarea "[DOMAIN_NAME]" at bounding box center [463, 674] width 662 height 27
type textarea "[DOMAIN_NAME]"
click at [768, 712] on img "button" at bounding box center [769, 709] width 15 height 15
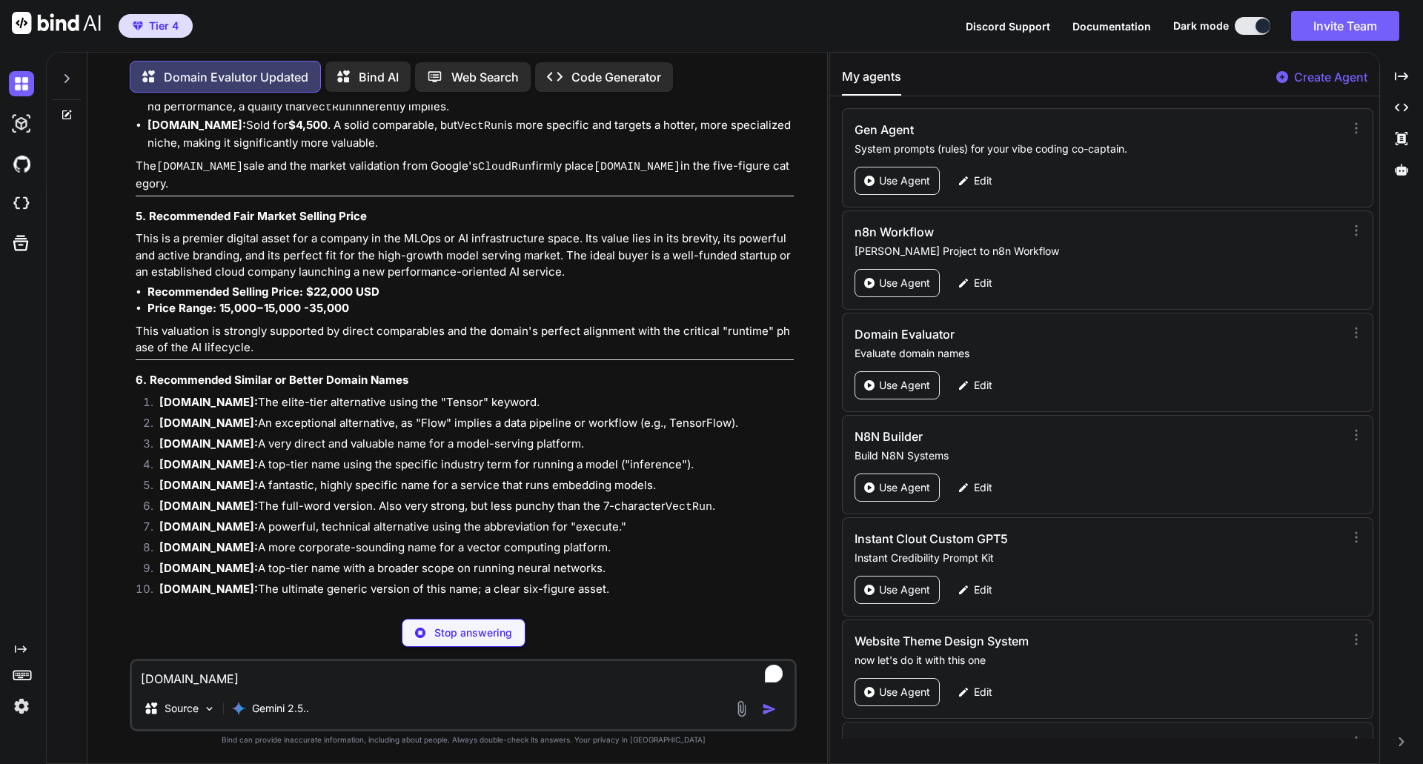
scroll to position [24189, 0]
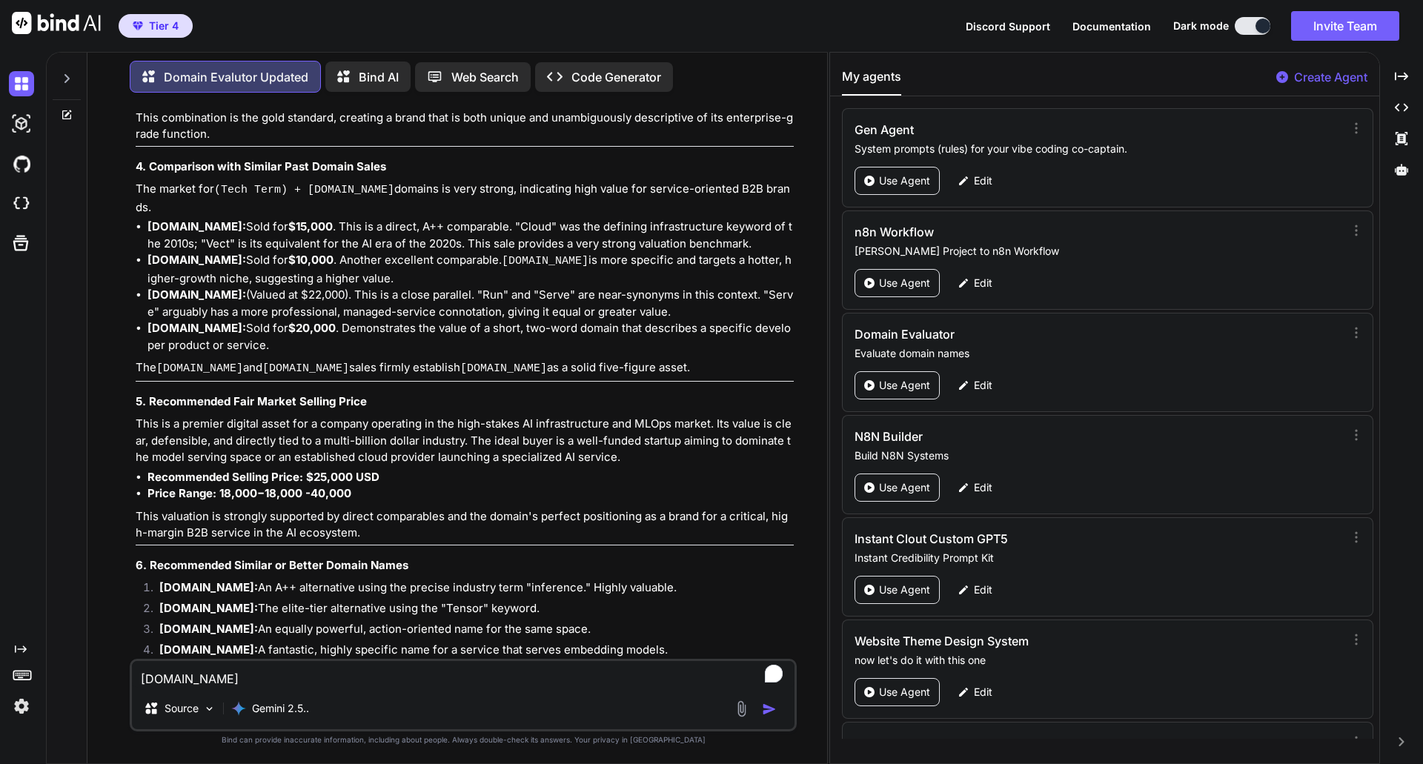
scroll to position [25440, 0]
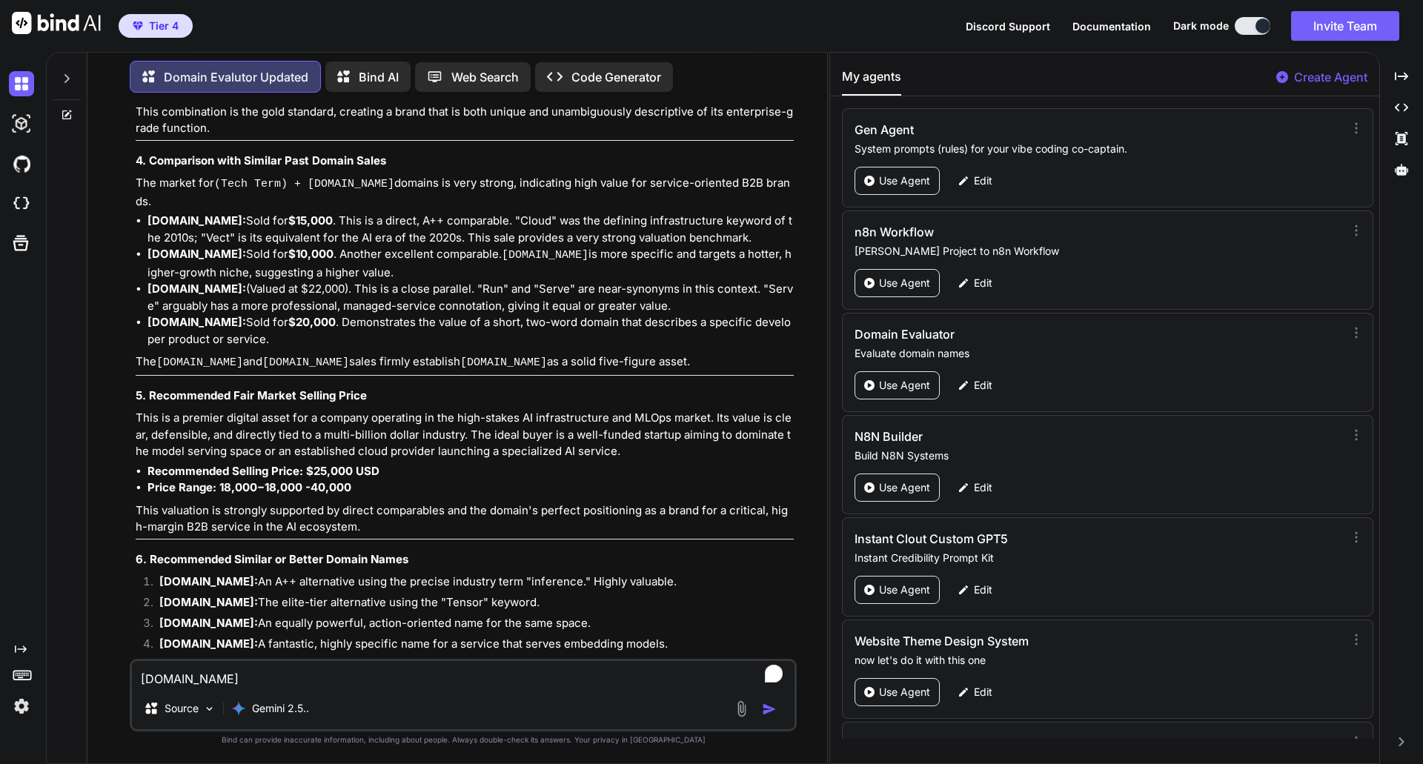
click at [252, 670] on textarea "[DOMAIN_NAME]" at bounding box center [463, 674] width 662 height 27
type textarea "[DOMAIN_NAME]"
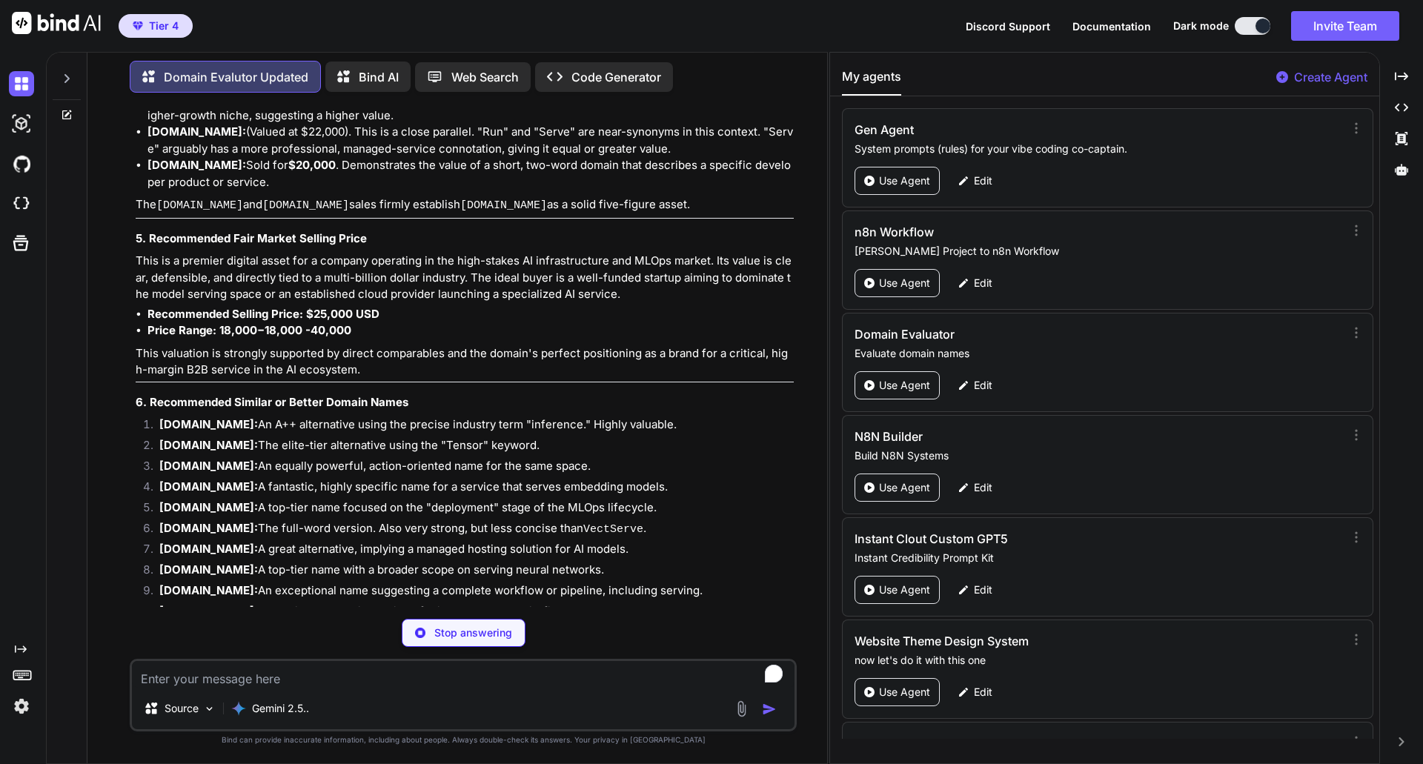
scroll to position [25597, 0]
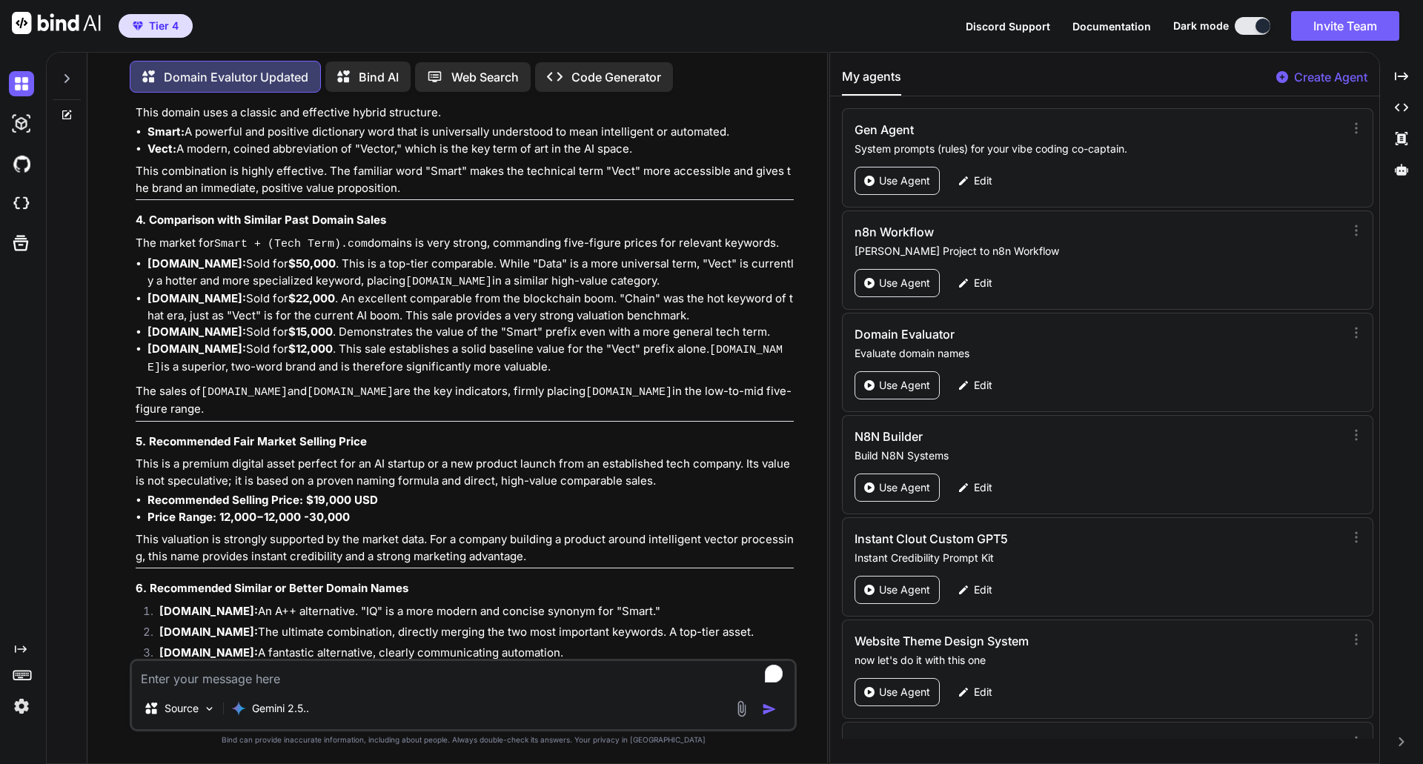
scroll to position [26772, 0]
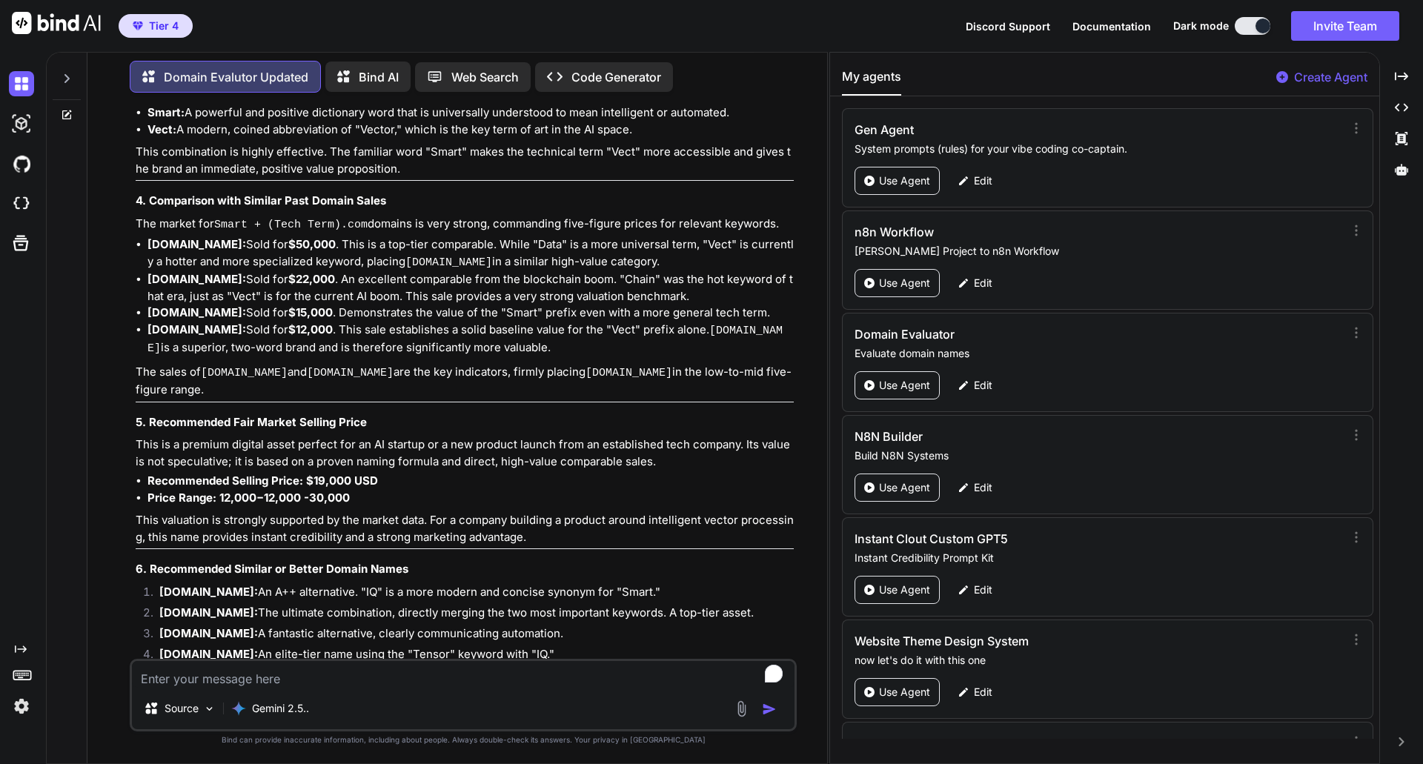
drag, startPoint x: 233, startPoint y: 600, endPoint x: 160, endPoint y: 599, distance: 73.4
click at [160, 751] on strong "[DOMAIN_NAME]:" at bounding box center [208, 758] width 99 height 14
copy strong "[DOMAIN_NAME]"
click at [398, 678] on textarea "To enrich screen reader interactions, please activate Accessibility in Grammarl…" at bounding box center [463, 674] width 662 height 27
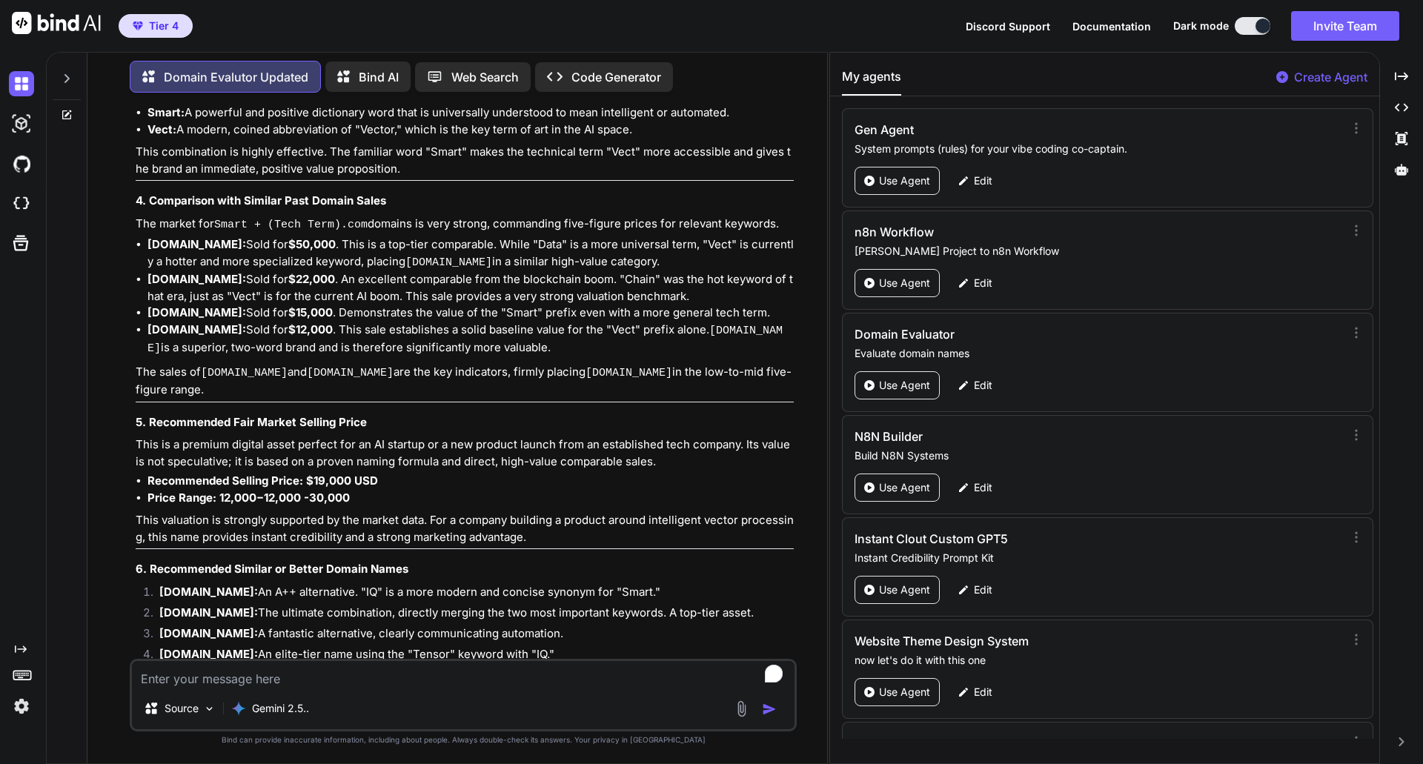
click at [202, 671] on textarea "To enrich screen reader interactions, please activate Accessibility in Grammarl…" at bounding box center [463, 674] width 662 height 27
paste textarea "[DOMAIN_NAME]"
type textarea "[DOMAIN_NAME]"
click at [765, 710] on img "button" at bounding box center [769, 709] width 15 height 15
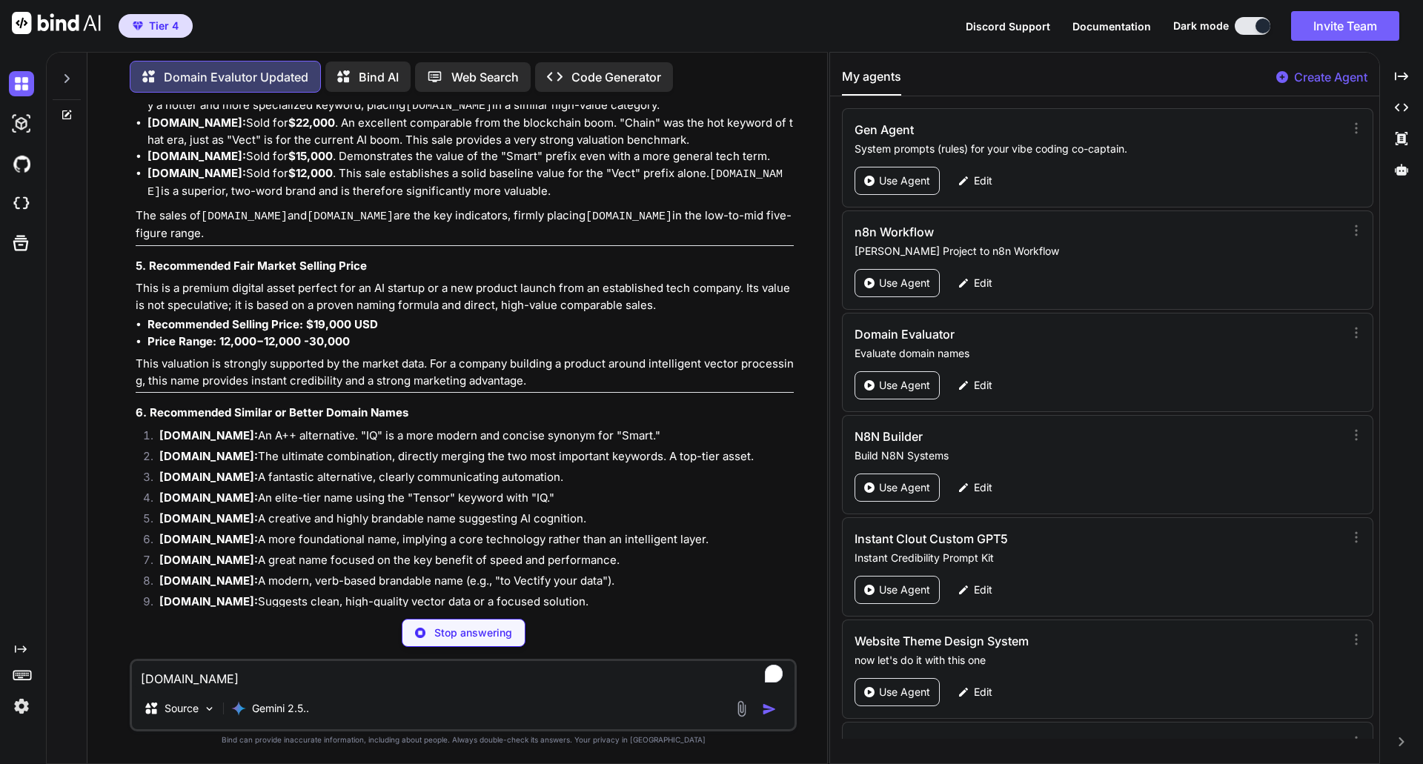
scroll to position [26928, 0]
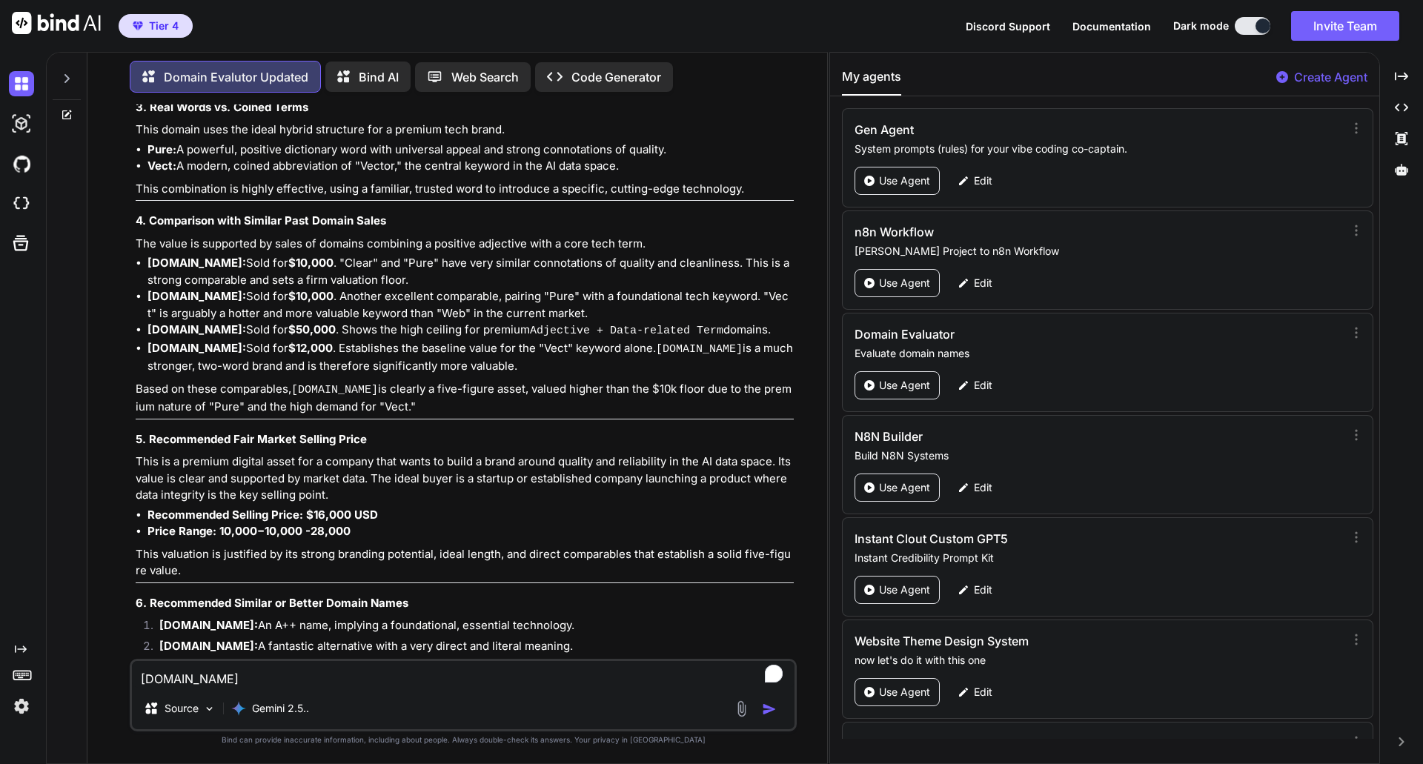
scroll to position [28111, 0]
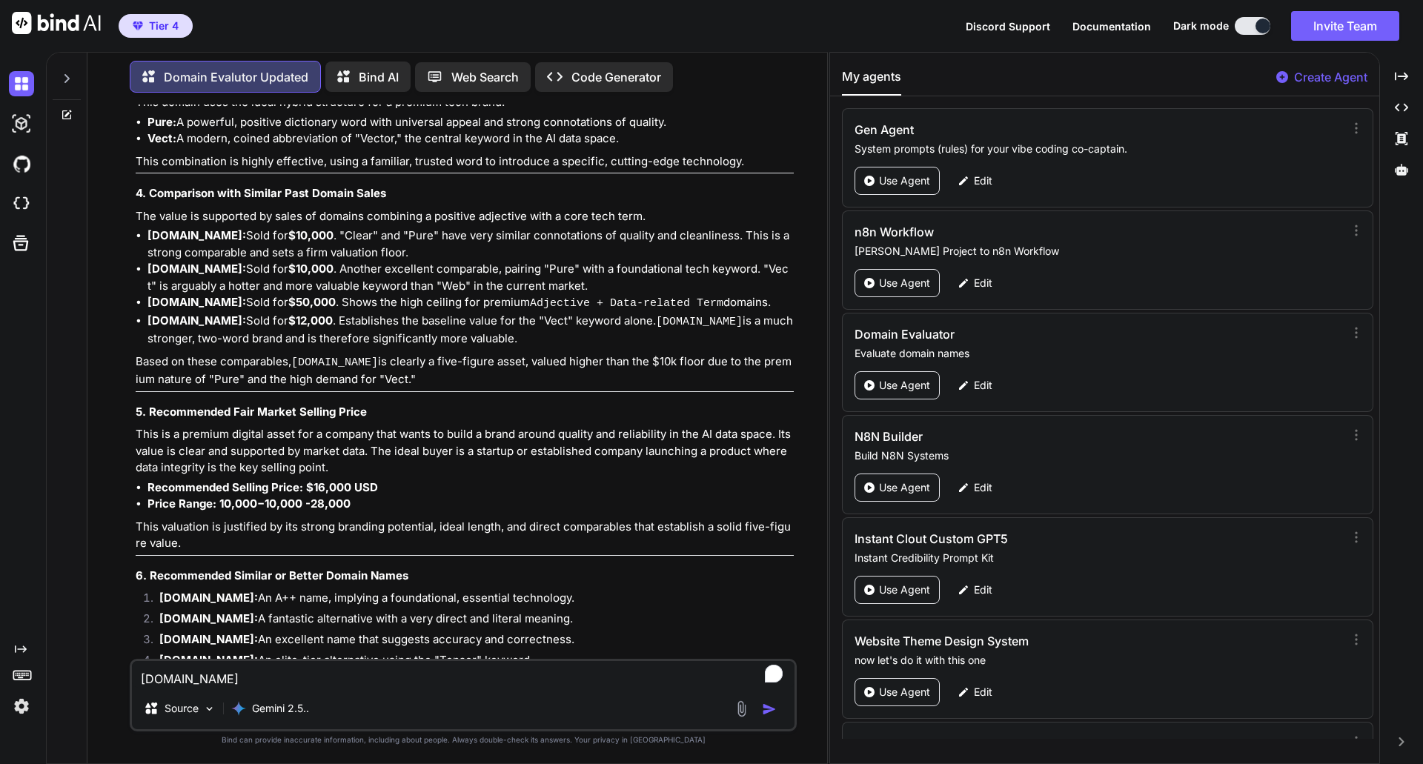
click at [476, 756] on li "[DOMAIN_NAME]: A modern, verb-based brand (e.g., "to Vectify your data")." at bounding box center [470, 766] width 646 height 21
click at [226, 673] on textarea "[DOMAIN_NAME]" at bounding box center [463, 674] width 662 height 27
type textarea "[DOMAIN_NAME]"
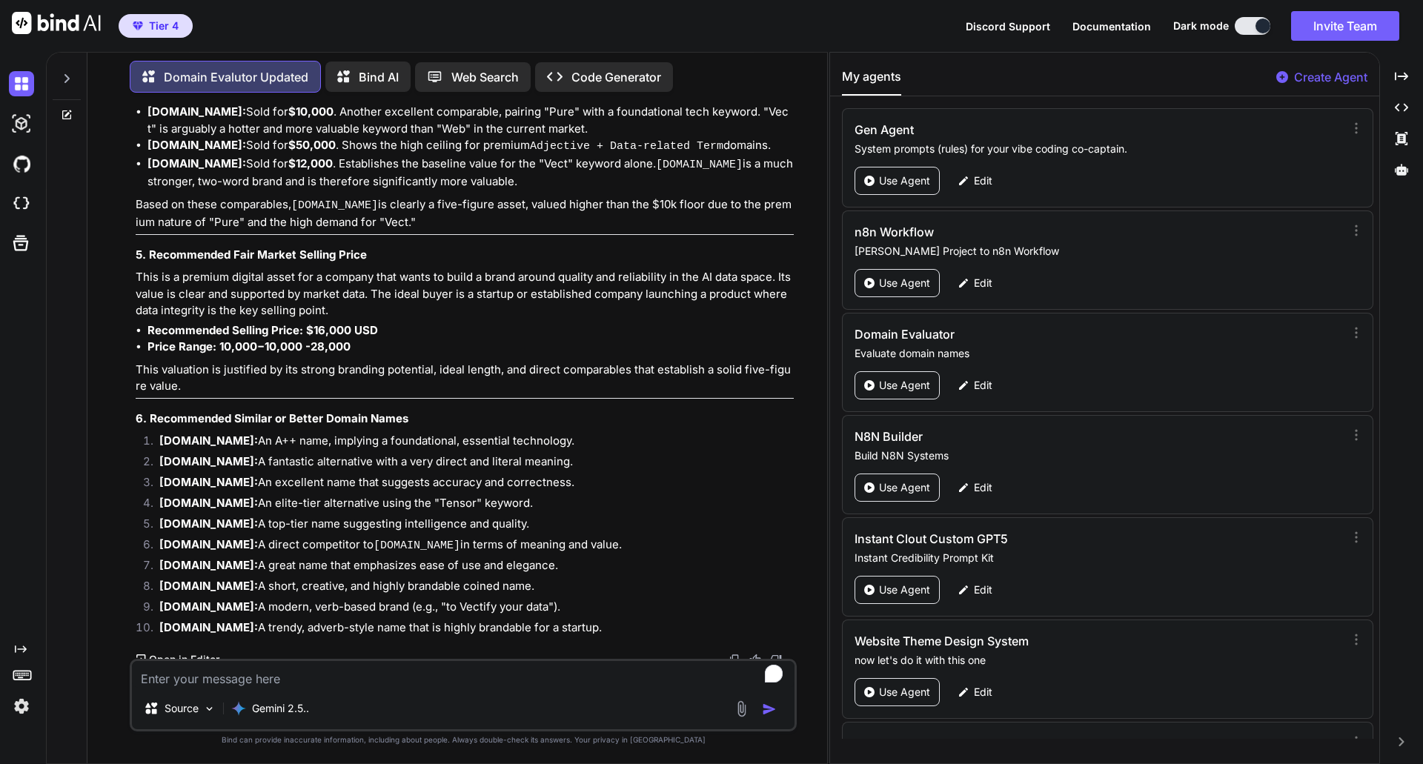
scroll to position [28268, 0]
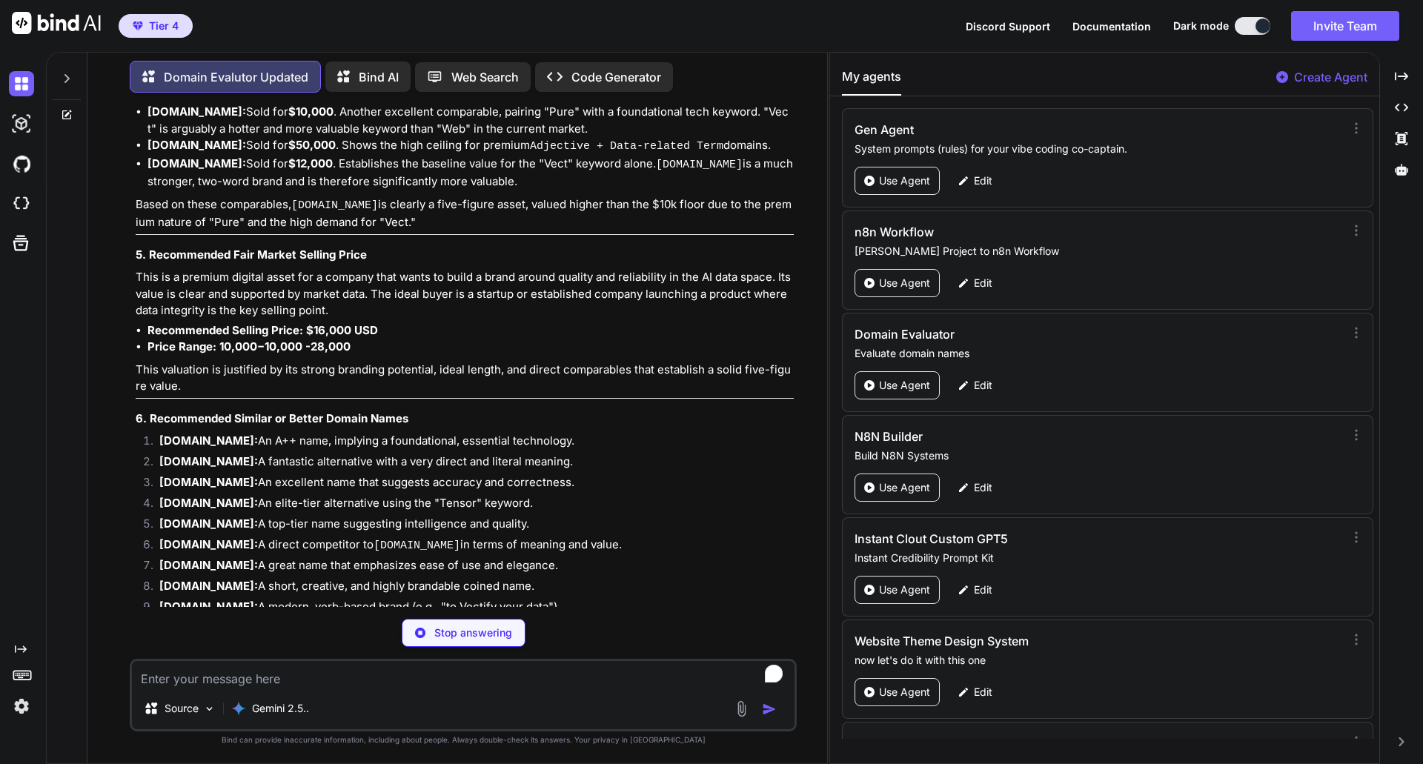
click at [278, 757] on p "Of course. Here is a professional valuation and analysis for the domain name [D…" at bounding box center [465, 765] width 658 height 17
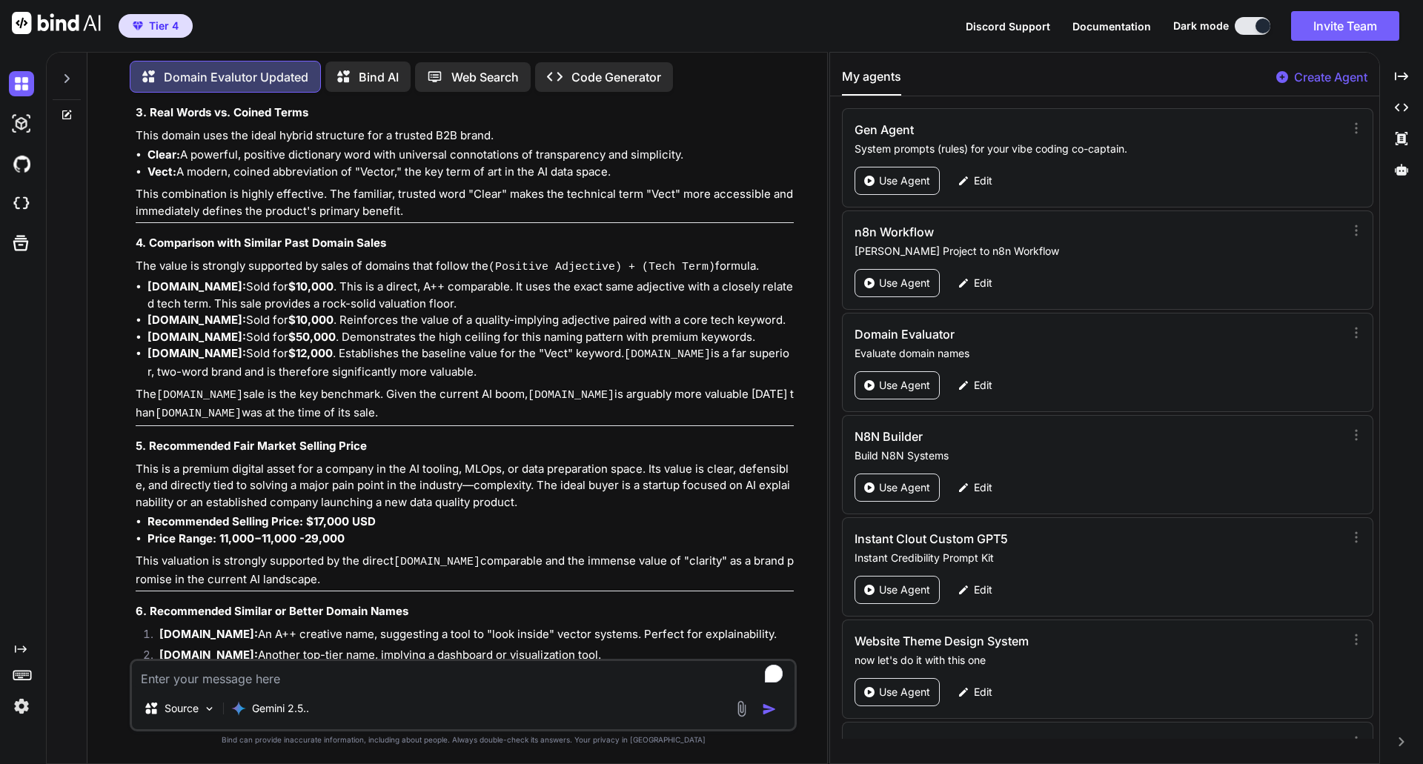
scroll to position [29452, 0]
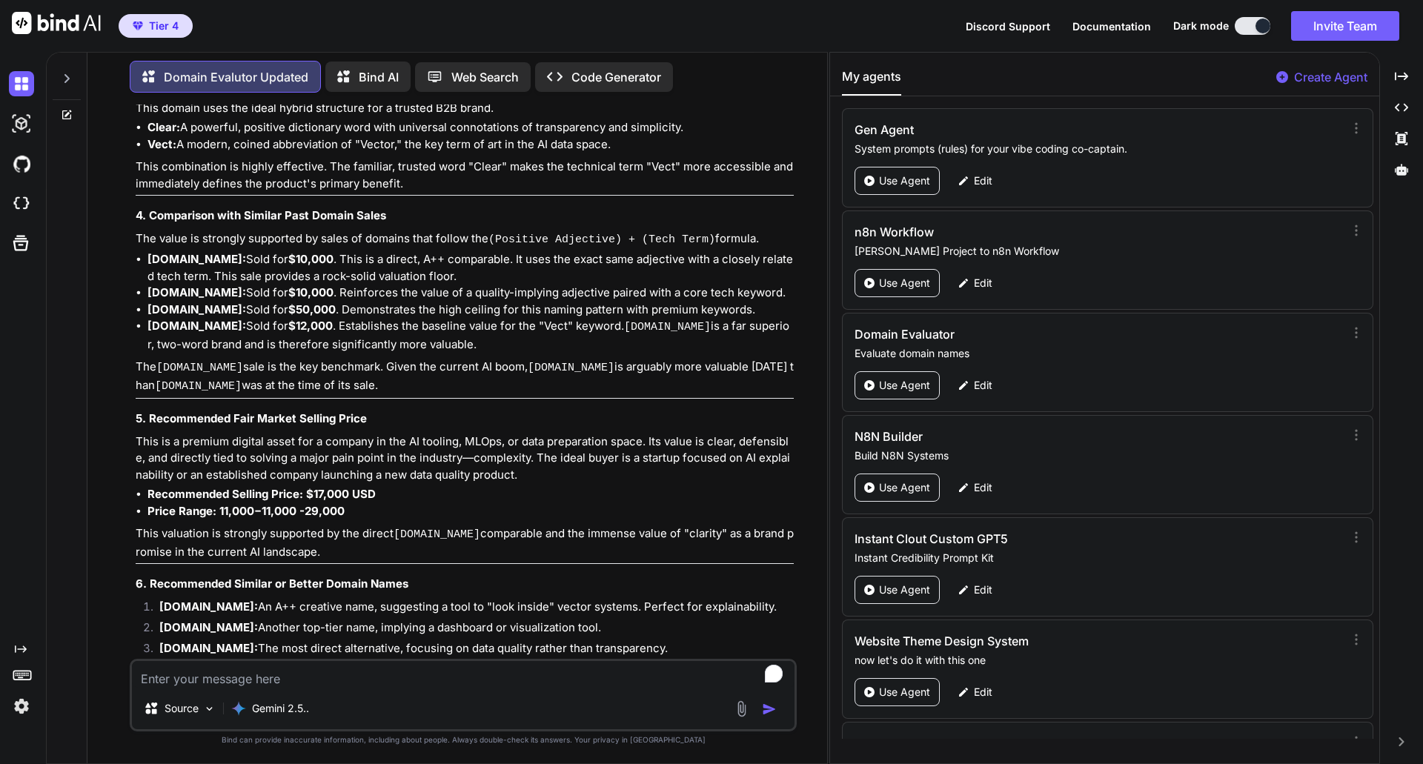
click at [236, 681] on textarea "To enrich screen reader interactions, please activate Accessibility in Grammarl…" at bounding box center [463, 674] width 662 height 27
click at [186, 680] on textarea "[DOMAIN_NAME]" at bounding box center [463, 674] width 662 height 27
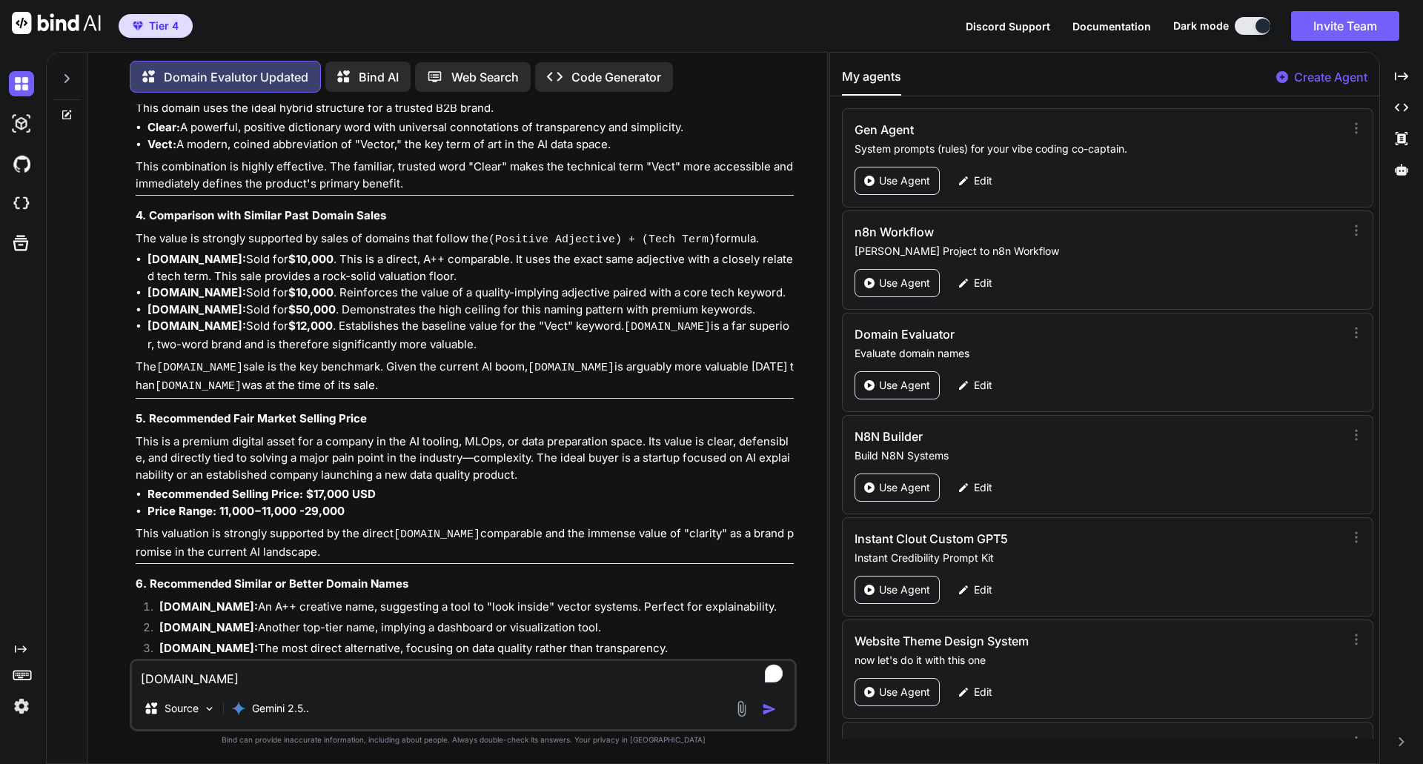
click at [186, 680] on textarea "[DOMAIN_NAME]" at bounding box center [463, 674] width 662 height 27
click at [306, 681] on textarea "[DOMAIN_NAME]" at bounding box center [463, 674] width 662 height 27
type textarea "[DOMAIN_NAME]"
click at [768, 711] on img "button" at bounding box center [769, 709] width 15 height 15
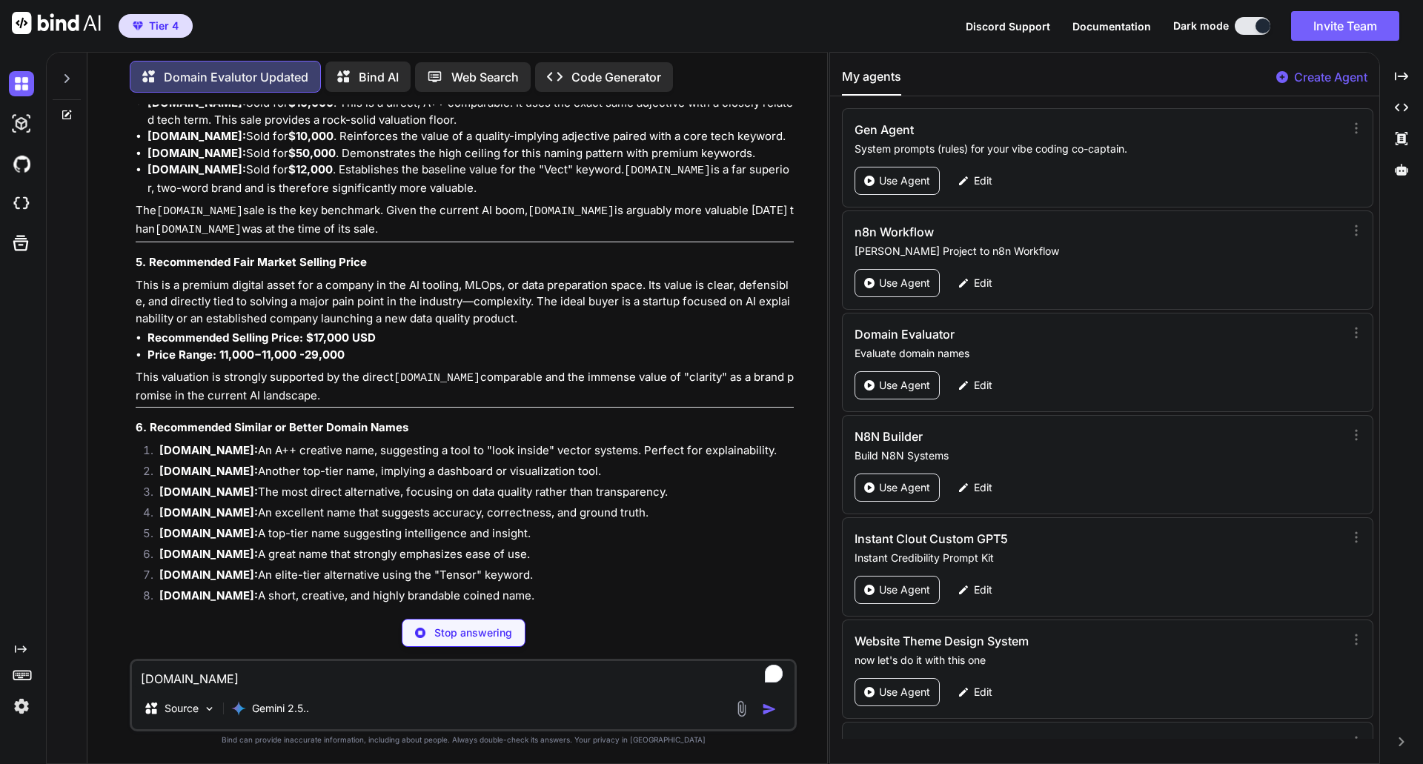
scroll to position [29608, 0]
click at [403, 740] on div "Domain Evalutor Updated" at bounding box center [465, 748] width 658 height 17
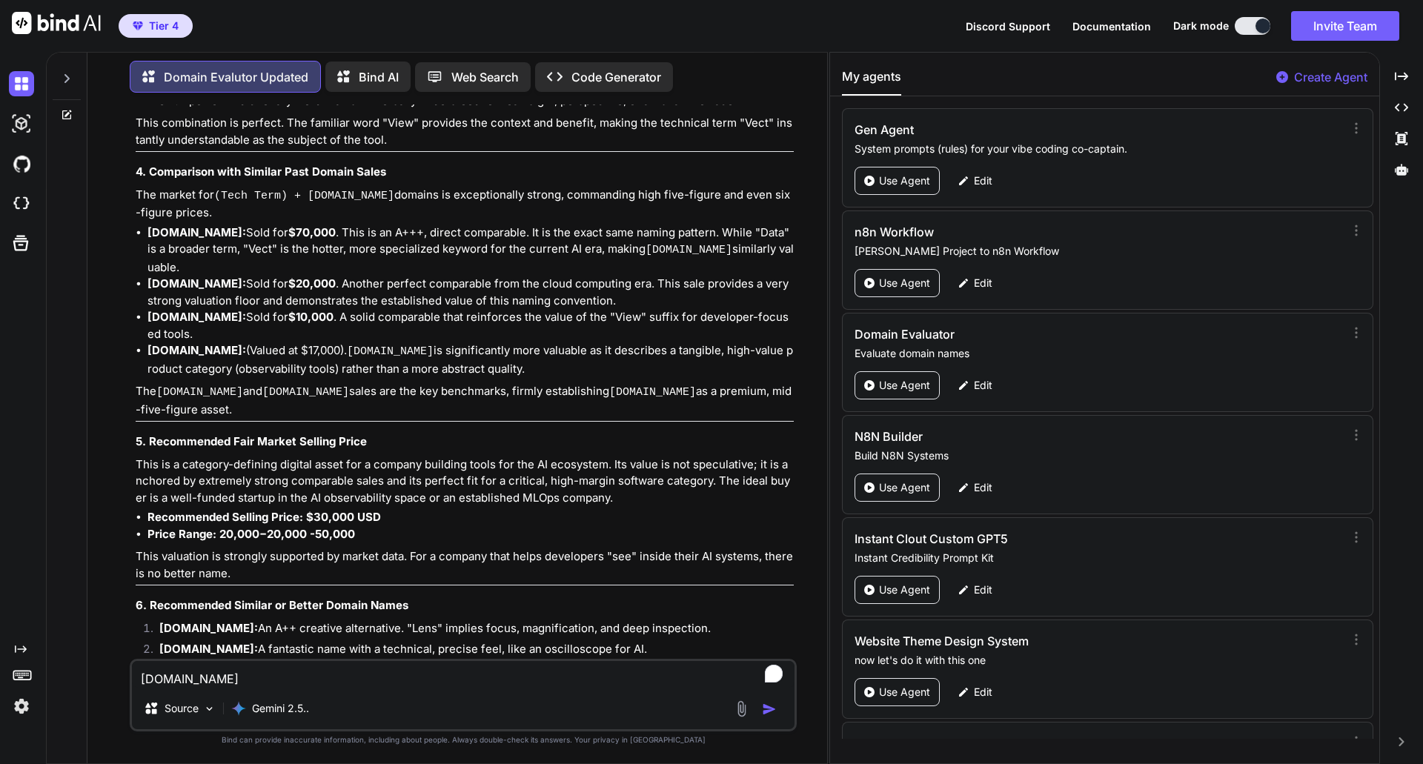
scroll to position [30867, 0]
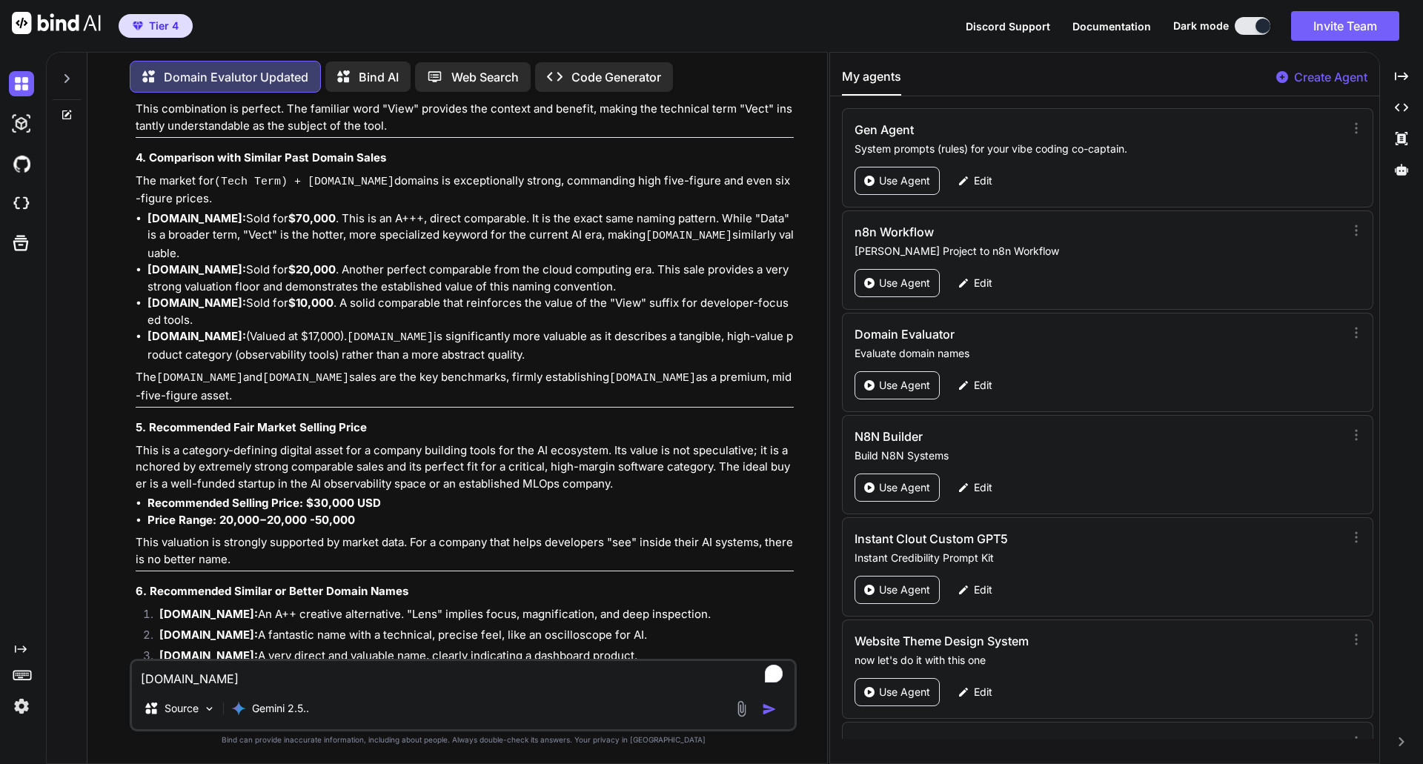
click at [320, 390] on div "Of course. Here is a professional valuation and analysis for the domain name [D…" at bounding box center [465, 160] width 658 height 1306
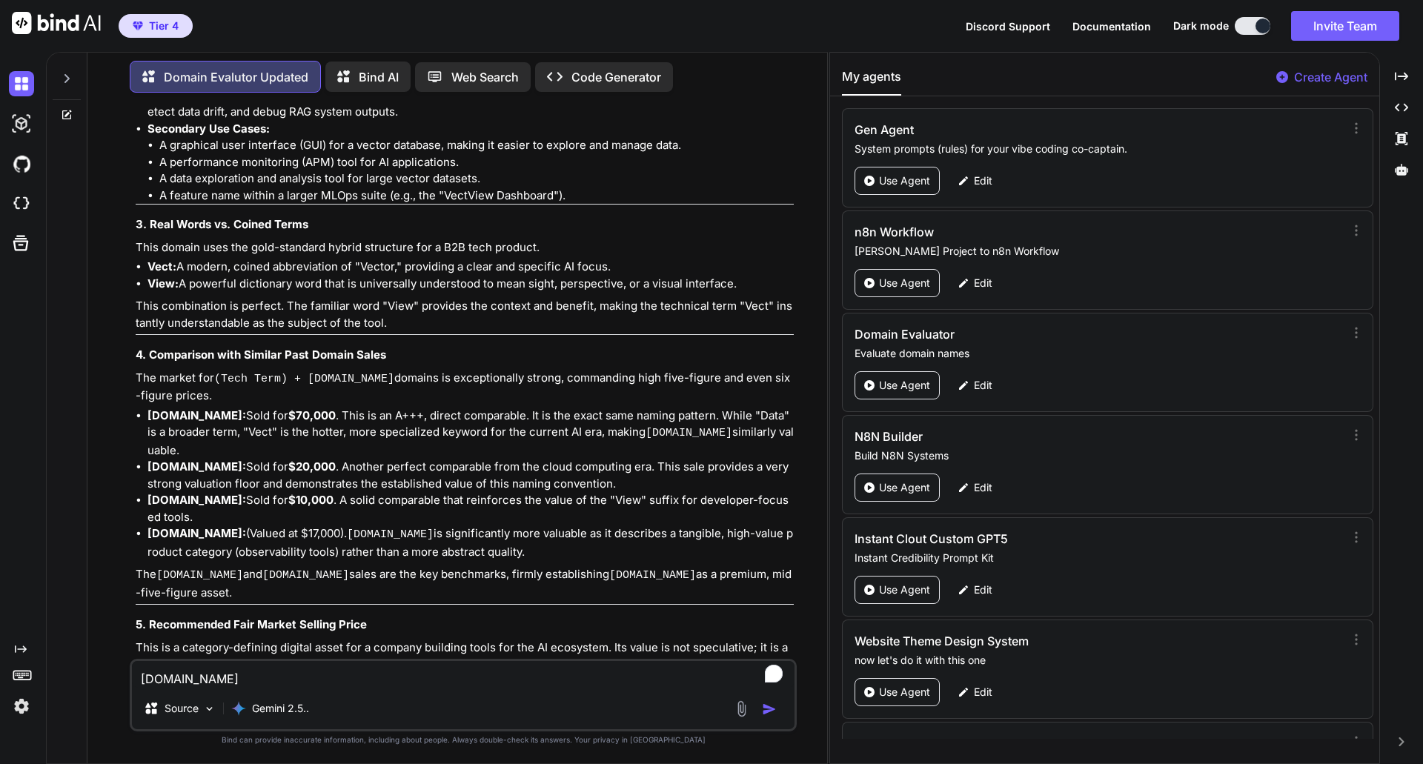
scroll to position [30689, 0]
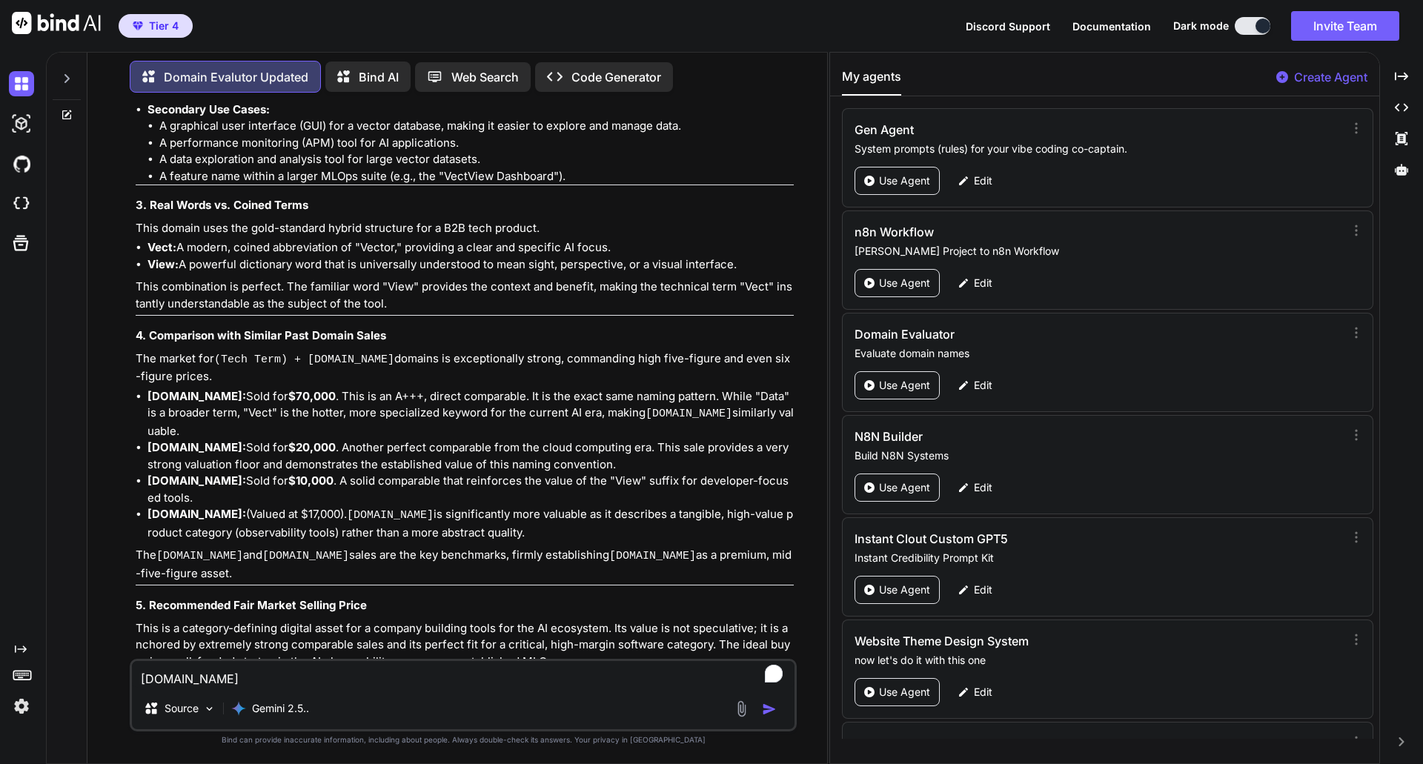
click at [231, 676] on textarea "[DOMAIN_NAME]" at bounding box center [463, 674] width 662 height 27
paste textarea "swiftvect"
type textarea "[DOMAIN_NAME]"
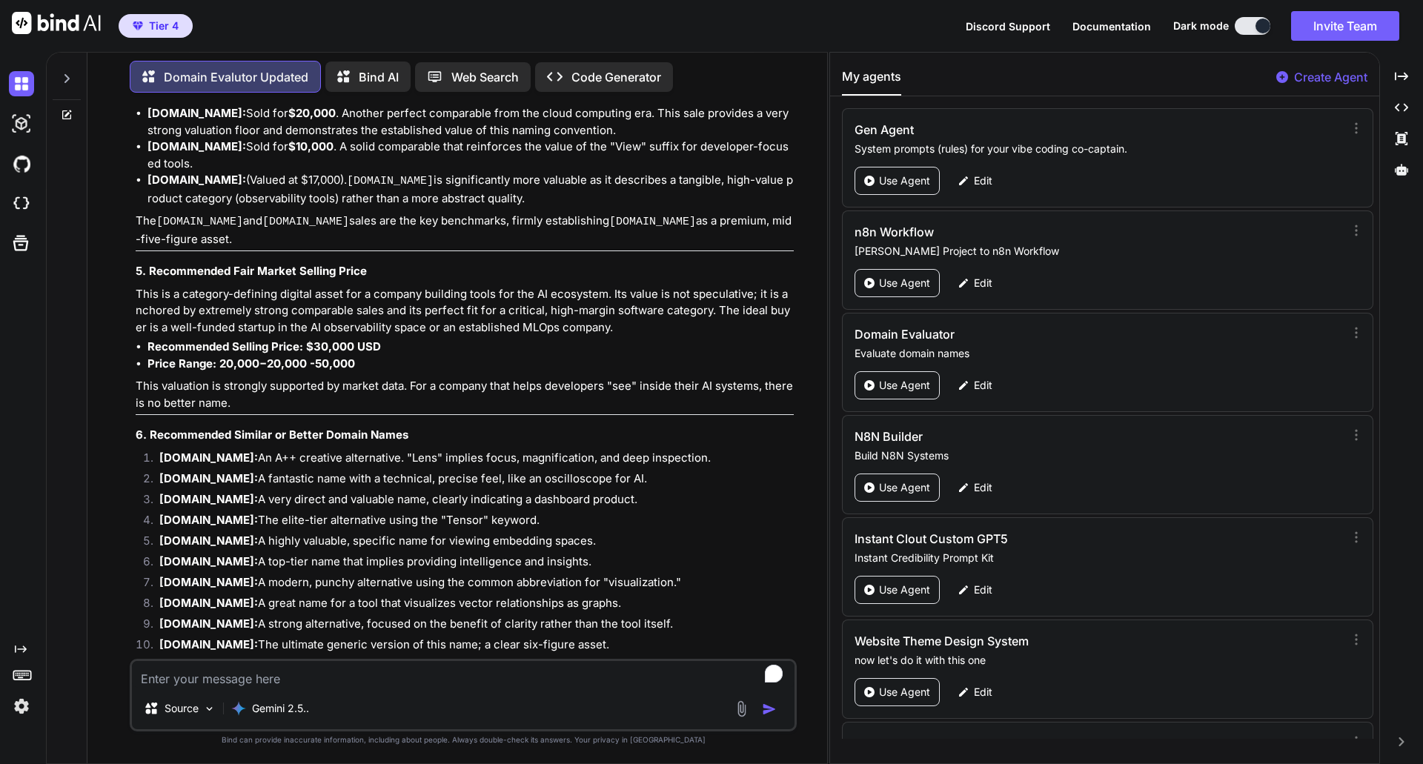
scroll to position [31023, 0]
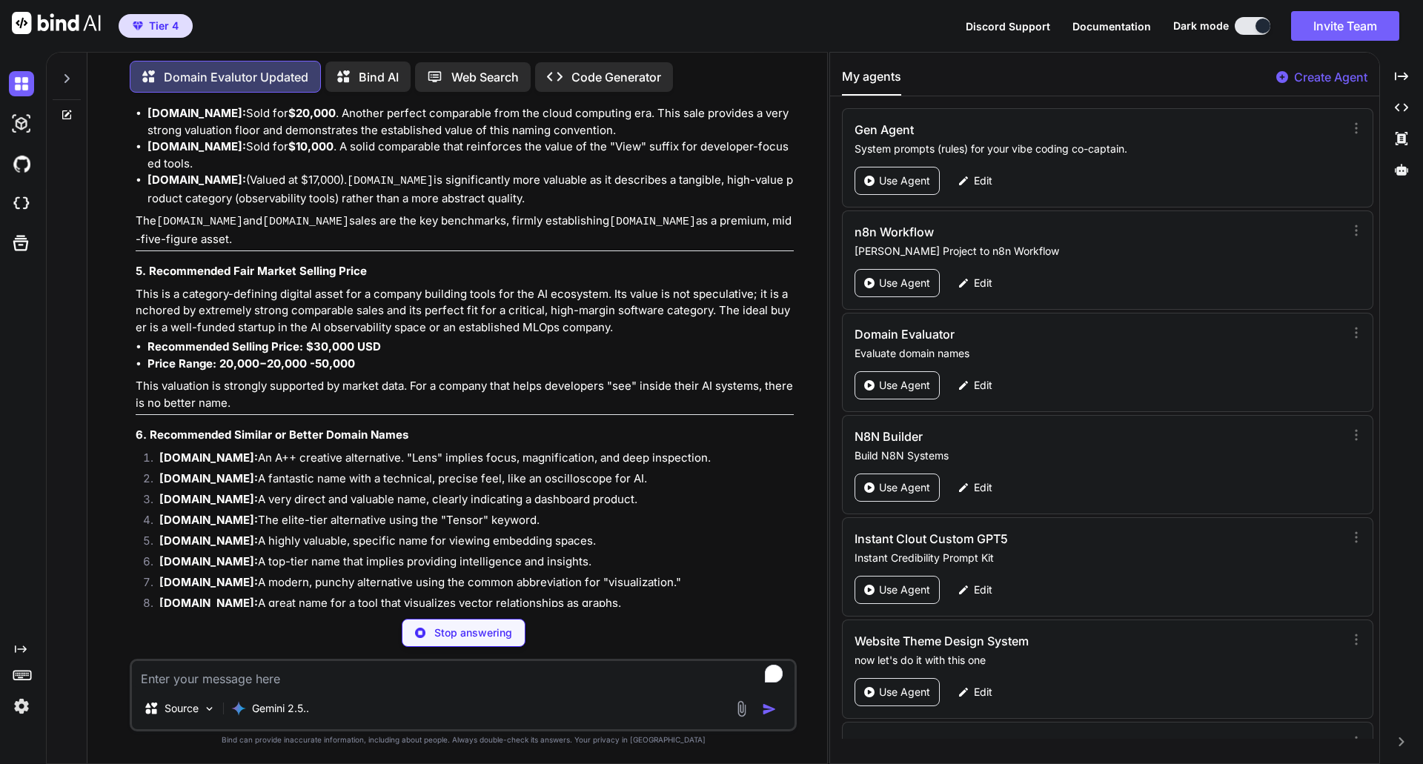
click at [573, 621] on div "Stop answering" at bounding box center [463, 633] width 667 height 28
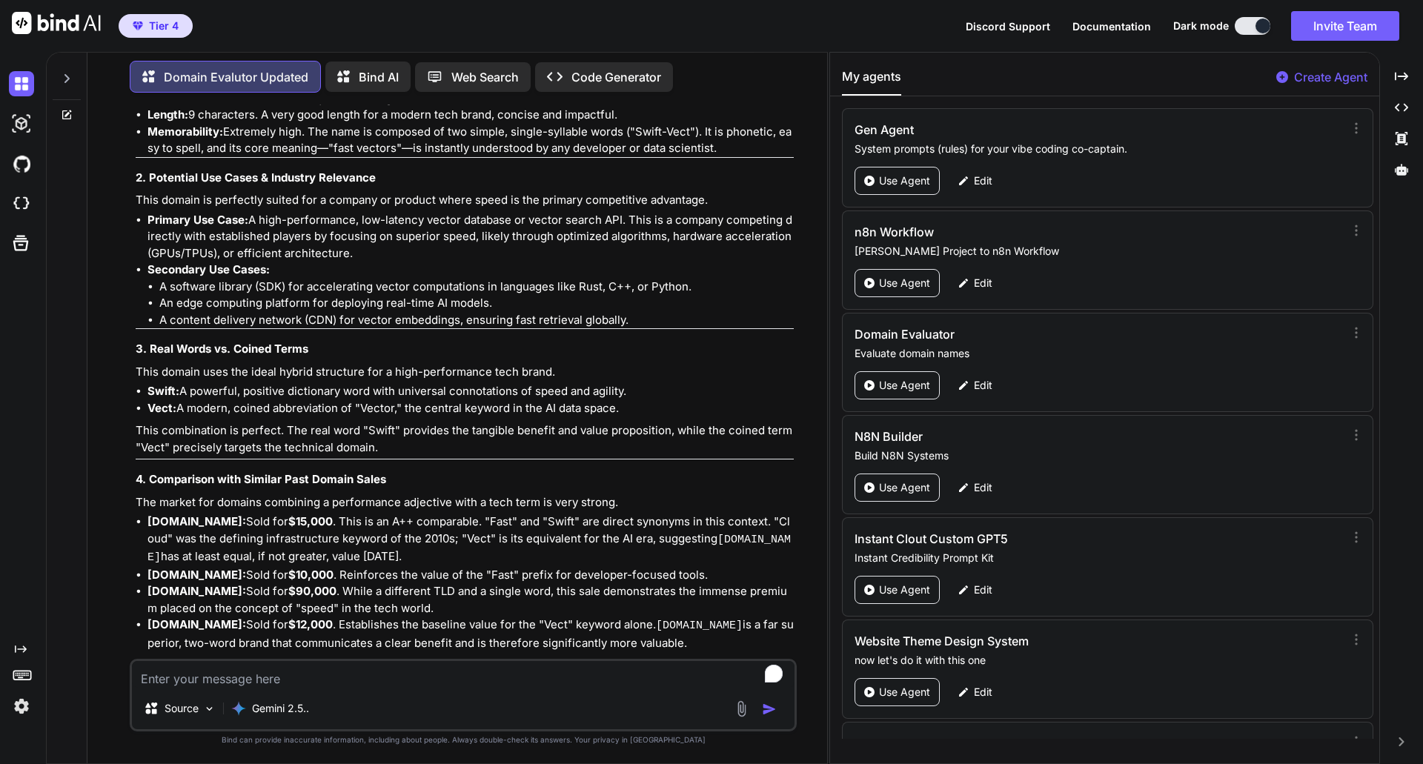
scroll to position [31971, 0]
